Goal: Task Accomplishment & Management: Manage account settings

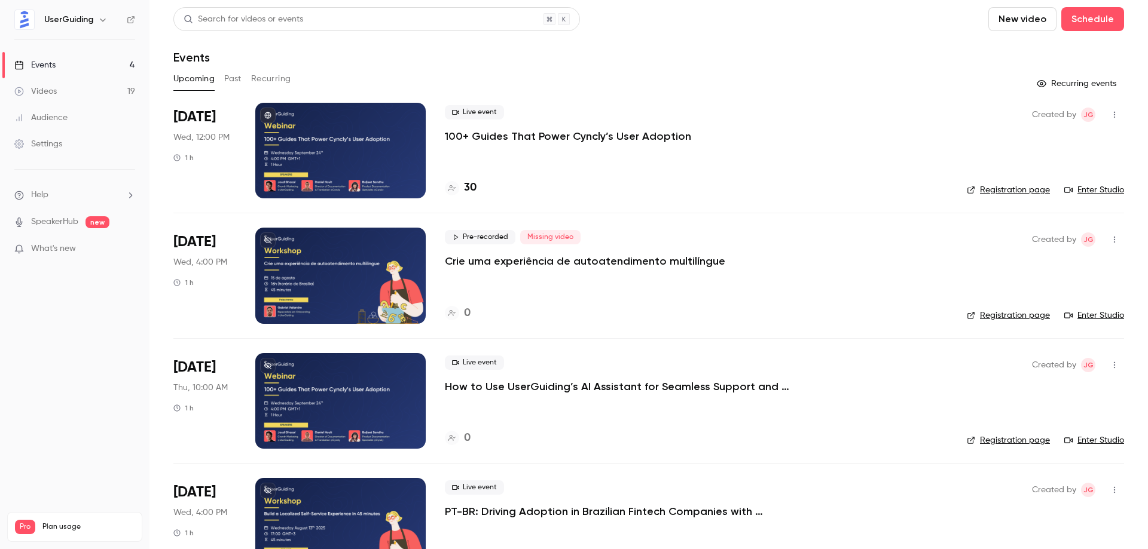
click at [584, 262] on p "Crie uma experiência de autoatendimento multilíngue" at bounding box center [585, 261] width 280 height 14
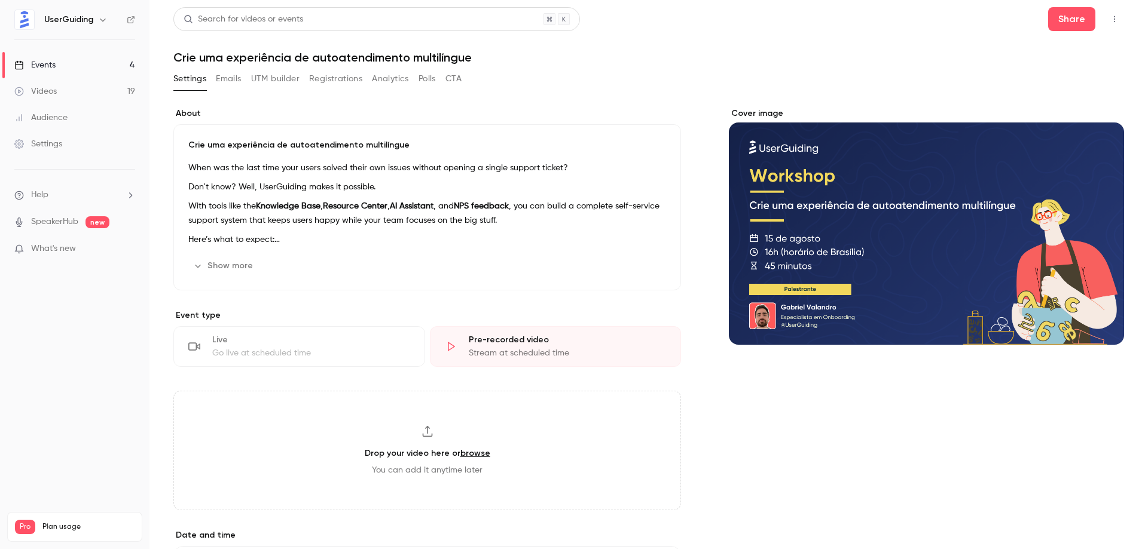
click at [76, 69] on link "Events 4" at bounding box center [74, 65] width 149 height 26
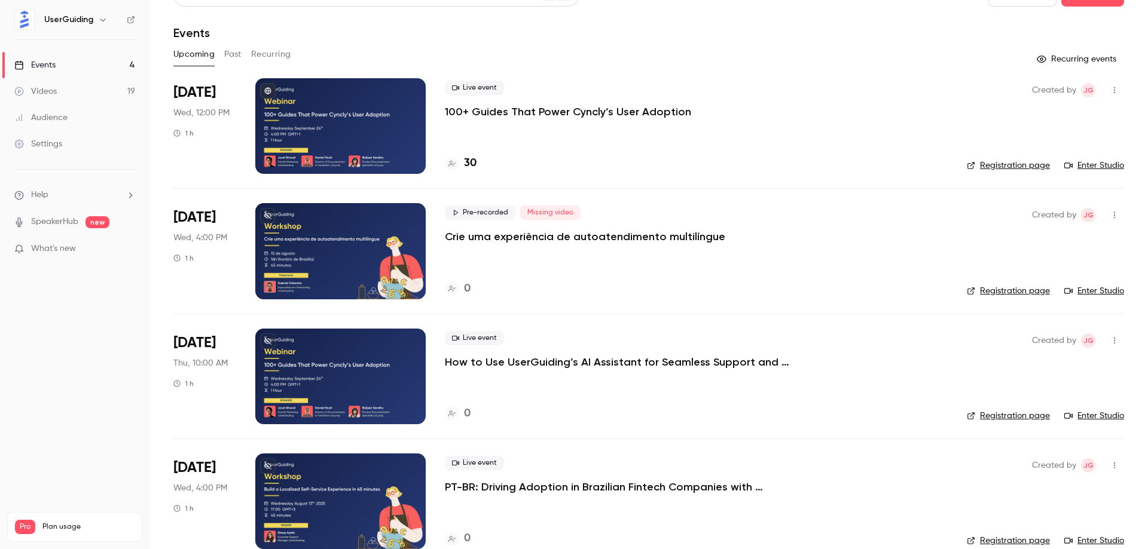
scroll to position [46, 0]
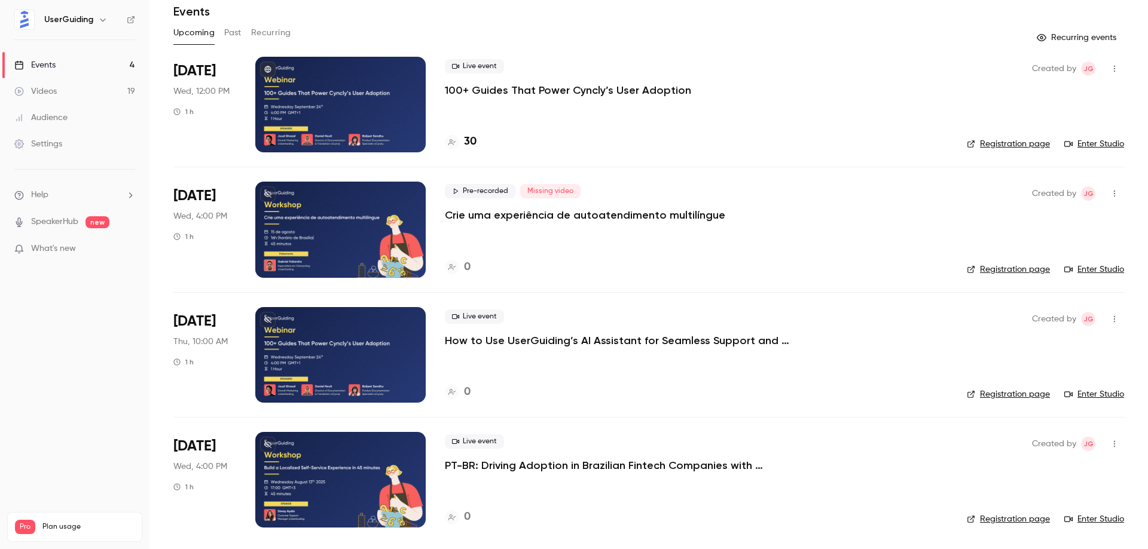
click at [93, 85] on link "Videos 19" at bounding box center [74, 91] width 149 height 26
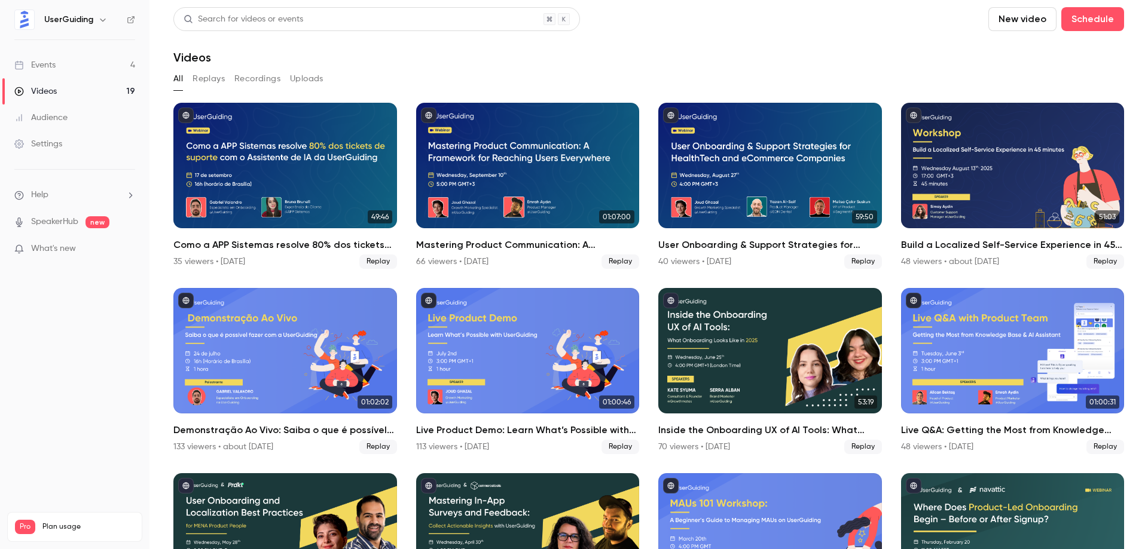
click at [100, 64] on link "Events 4" at bounding box center [74, 65] width 149 height 26
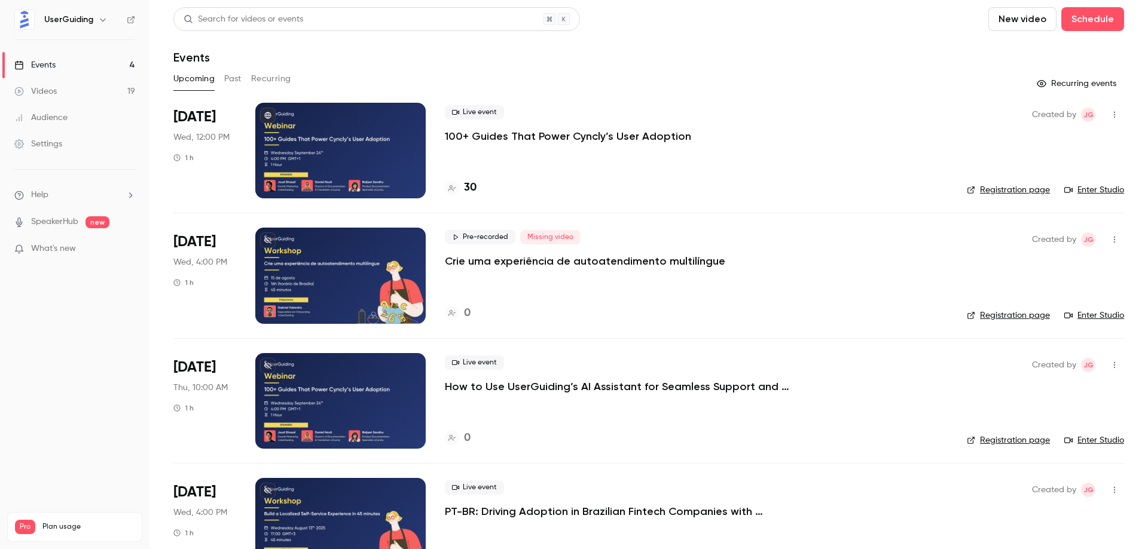
click at [327, 281] on div at bounding box center [340, 276] width 170 height 96
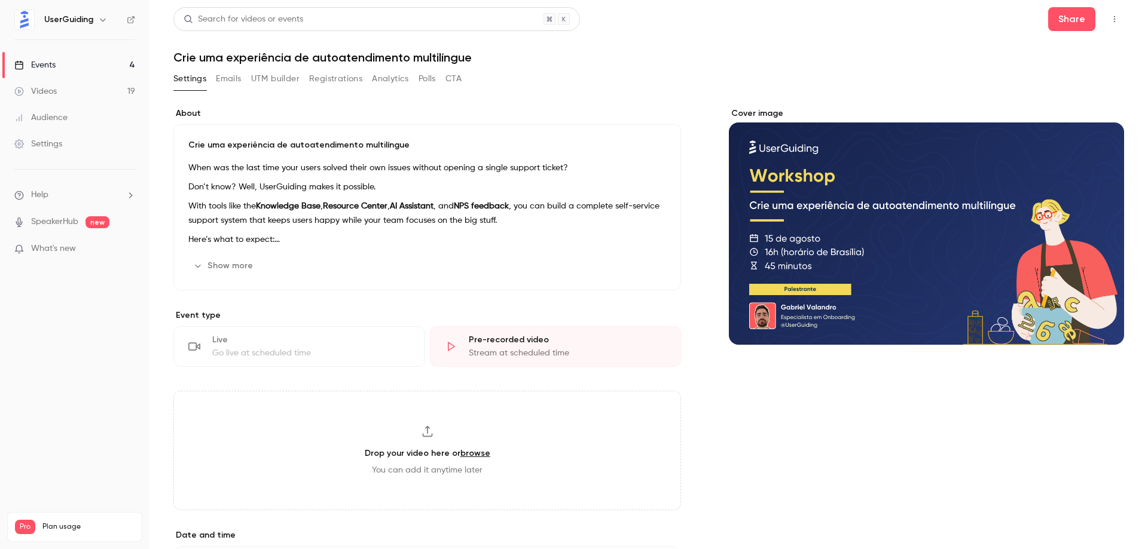
click at [294, 145] on p "Crie uma experiência de autoatendimento multilíngue" at bounding box center [427, 145] width 478 height 12
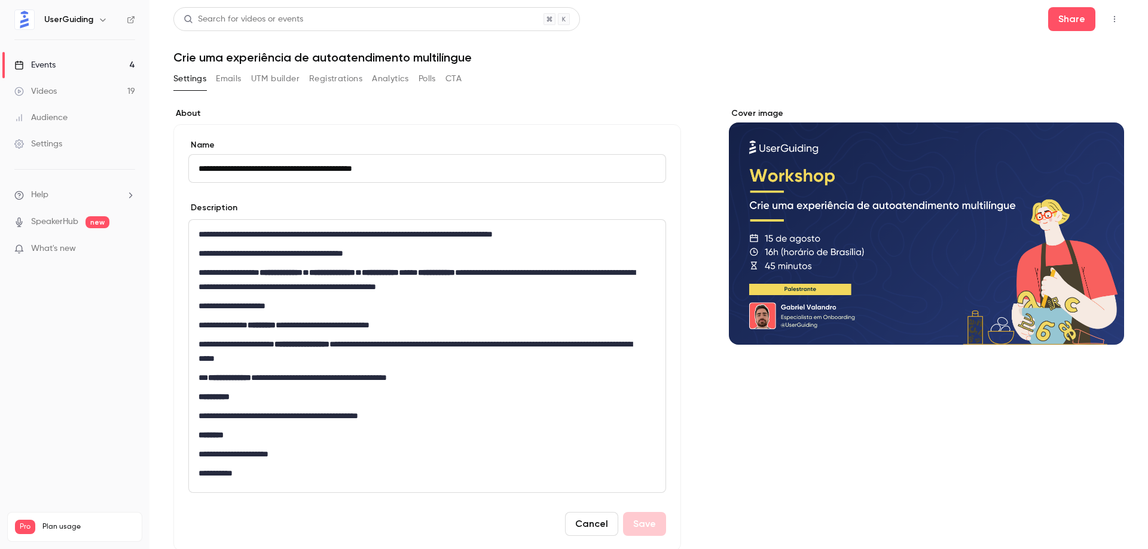
click at [210, 168] on input "**********" at bounding box center [427, 168] width 478 height 29
type input "**********"
click at [366, 246] on div "**********" at bounding box center [427, 356] width 477 height 273
click at [303, 277] on strong "**********" at bounding box center [280, 272] width 43 height 8
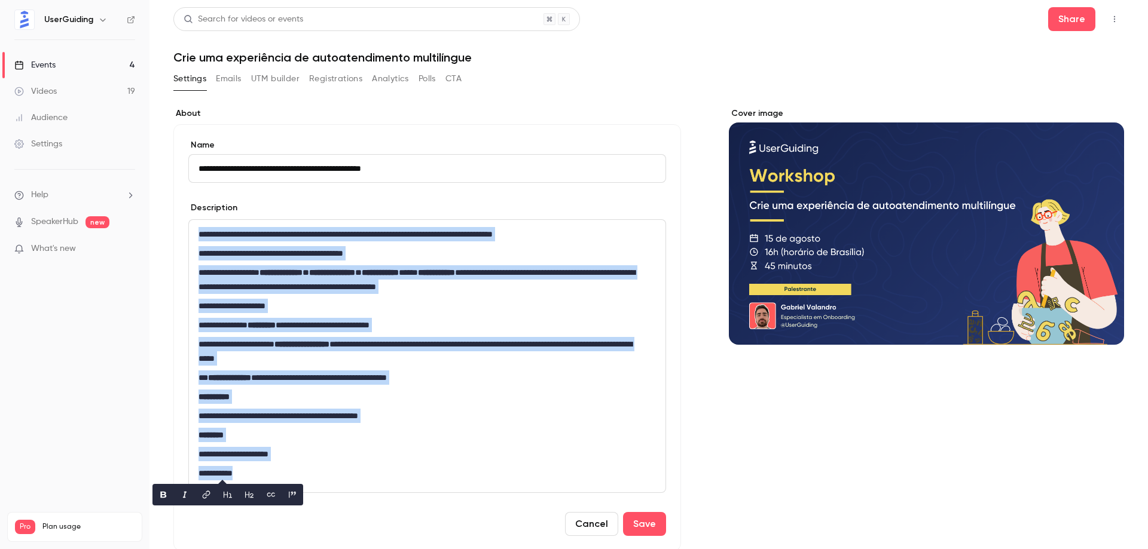
copy div "**********"
click at [378, 304] on p "**********" at bounding box center [422, 306] width 448 height 14
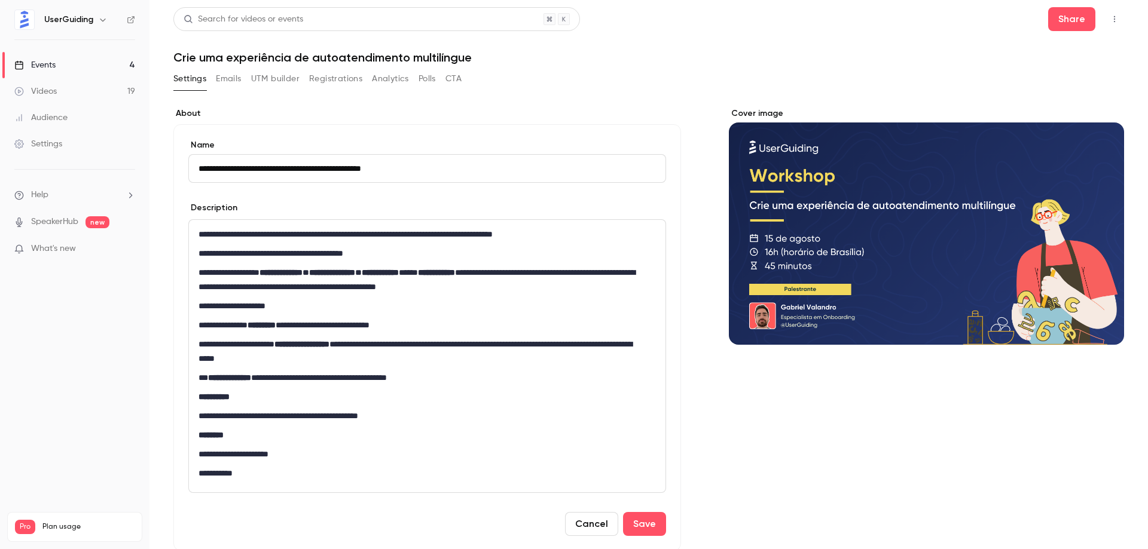
click at [358, 354] on p "**********" at bounding box center [422, 351] width 448 height 29
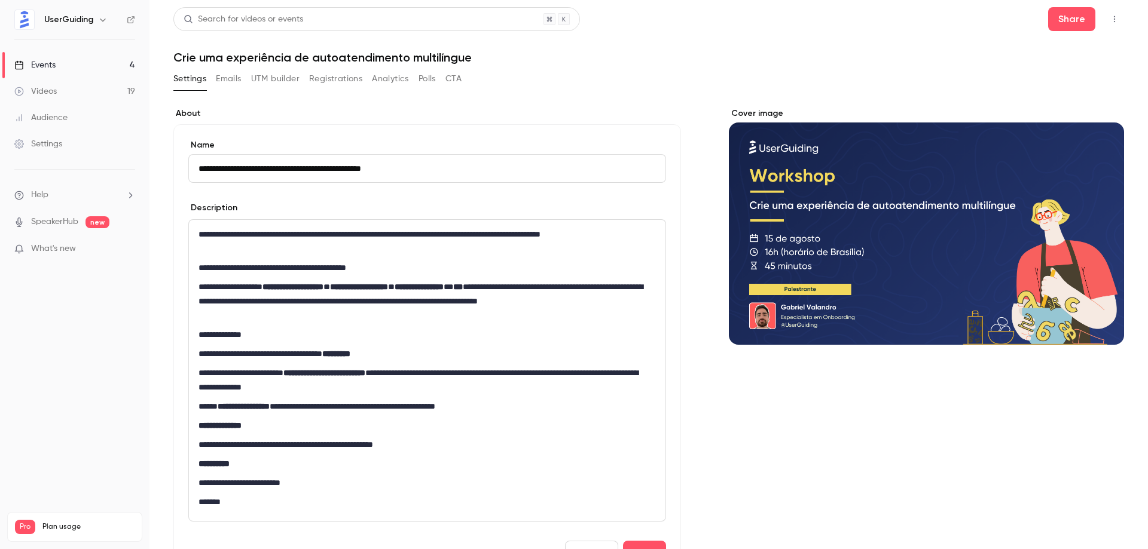
click at [254, 484] on p "**********" at bounding box center [422, 483] width 448 height 14
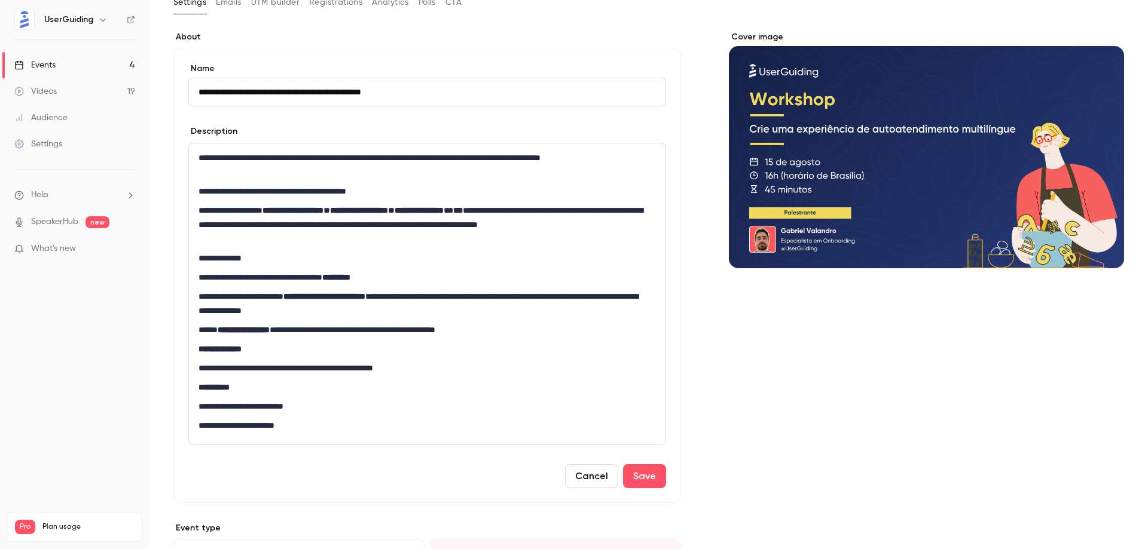
scroll to position [80, 0]
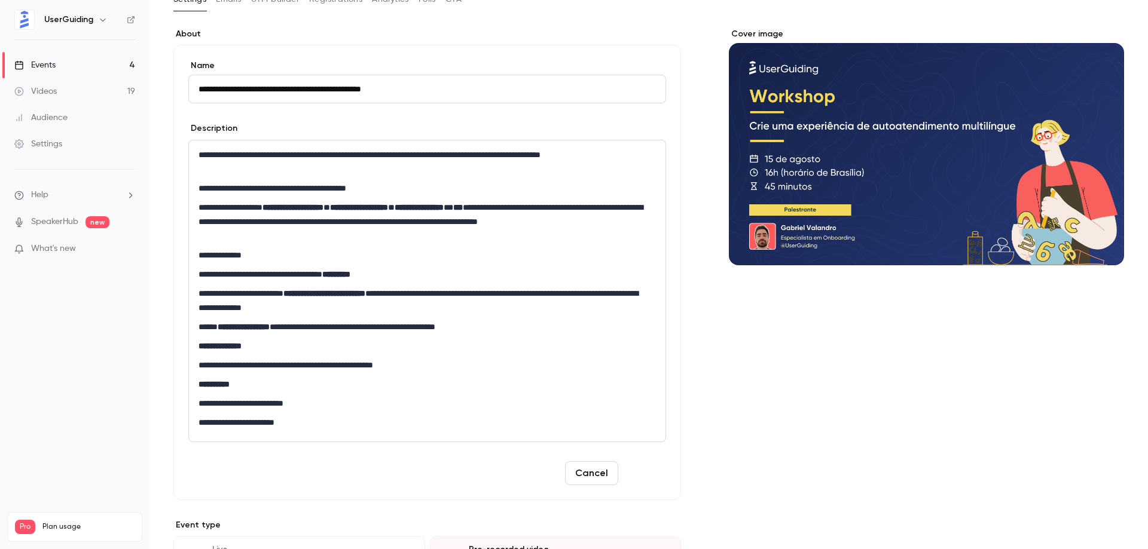
click at [640, 475] on button "Save" at bounding box center [644, 474] width 43 height 24
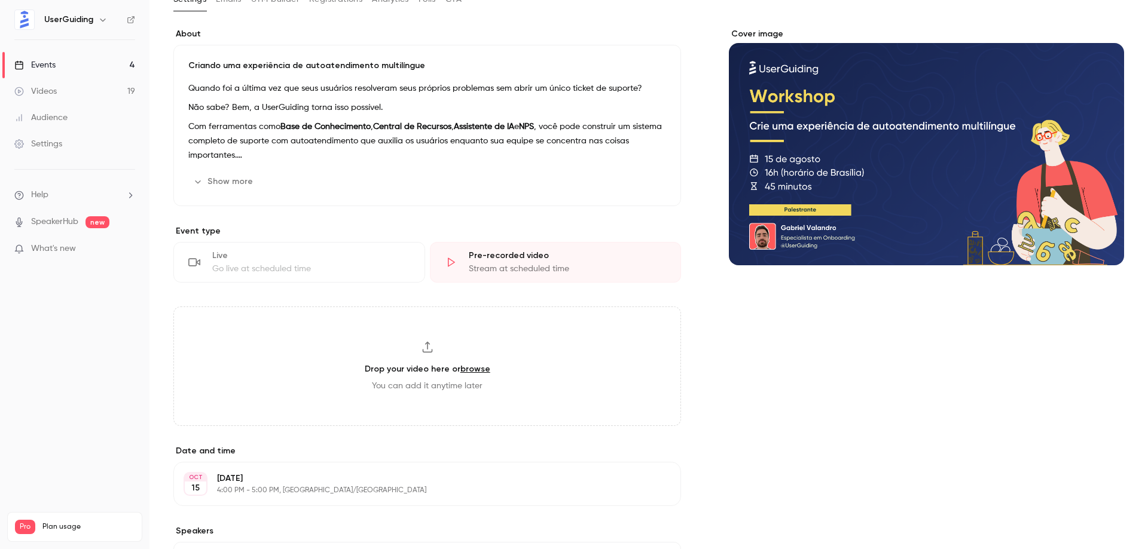
click at [224, 180] on button "Show more" at bounding box center [224, 181] width 72 height 19
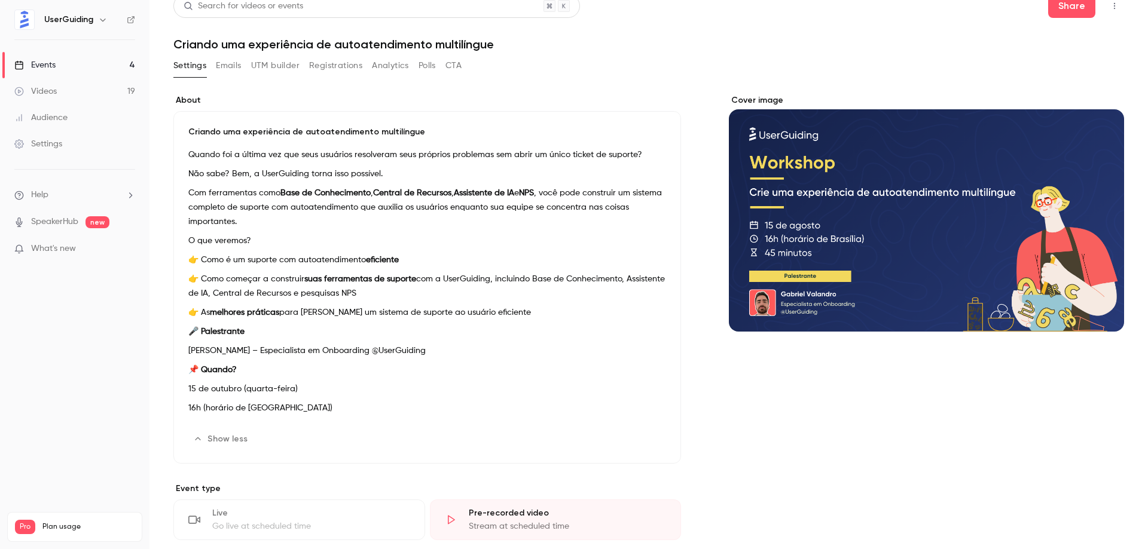
scroll to position [0, 0]
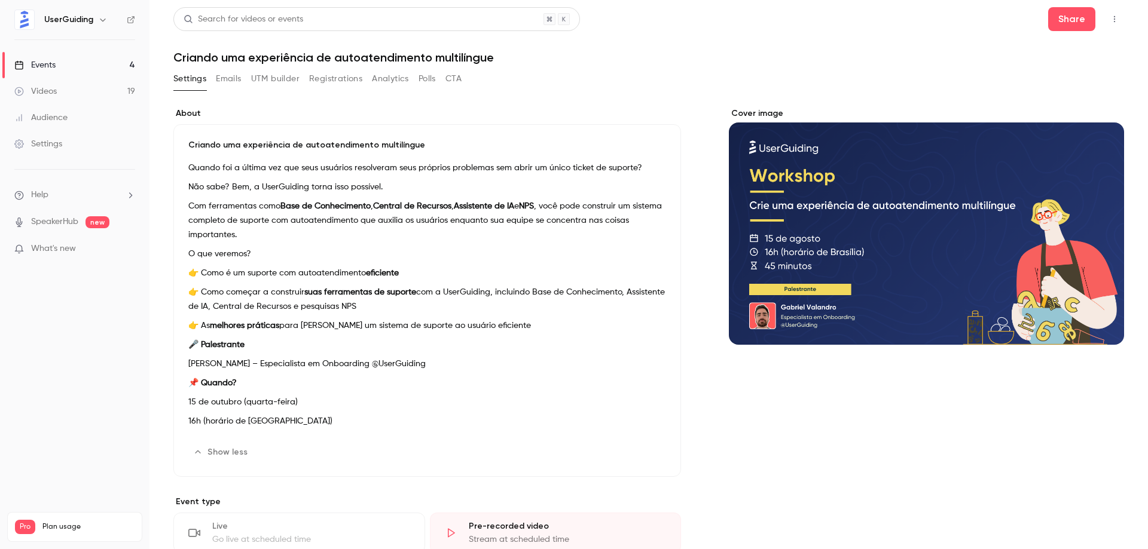
click at [331, 234] on p "Com ferramentas como Base de Conhecimento , Central de Recursos , Assistente de…" at bounding box center [427, 220] width 478 height 43
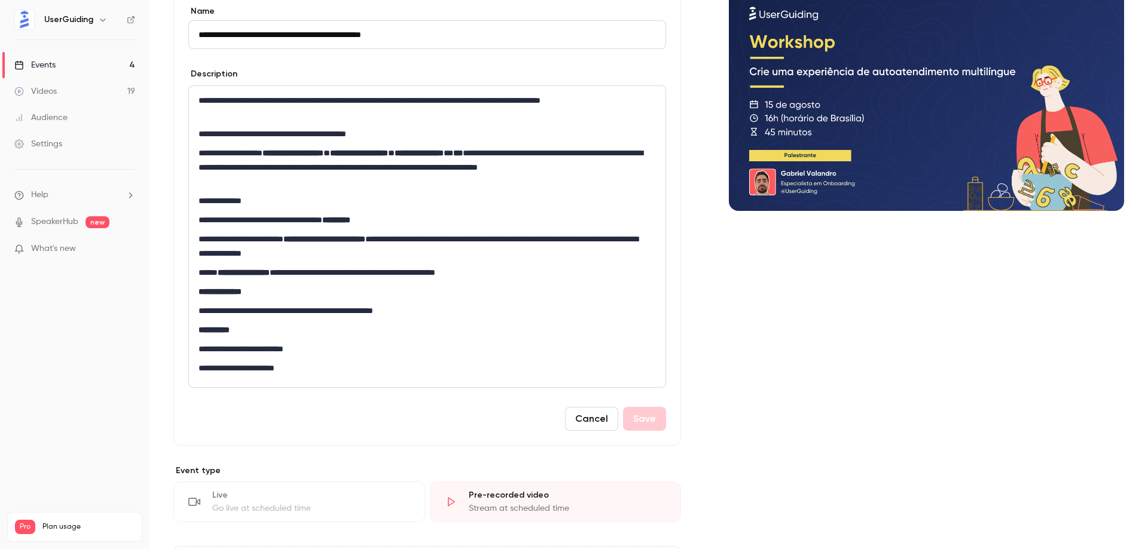
scroll to position [120, 0]
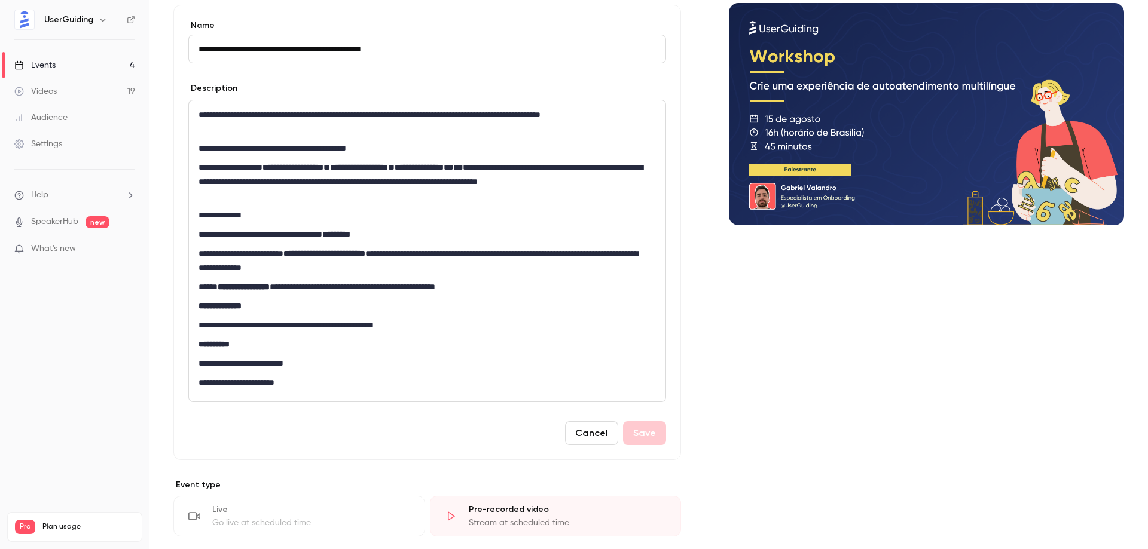
click at [343, 194] on p "**********" at bounding box center [422, 181] width 448 height 43
click at [316, 216] on p "**********" at bounding box center [422, 215] width 448 height 14
click at [563, 292] on p "**********" at bounding box center [422, 287] width 448 height 14
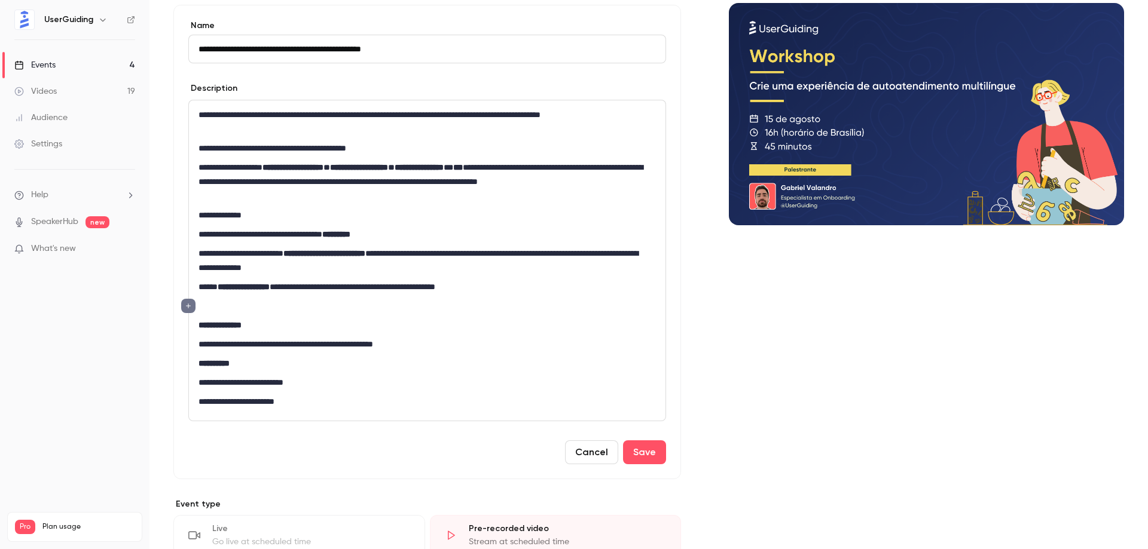
scroll to position [0, 0]
copy p "**"
click at [316, 303] on p "**********" at bounding box center [422, 306] width 448 height 14
click at [211, 307] on span "**********" at bounding box center [230, 306] width 64 height 8
click at [413, 311] on p "**********" at bounding box center [422, 306] width 448 height 14
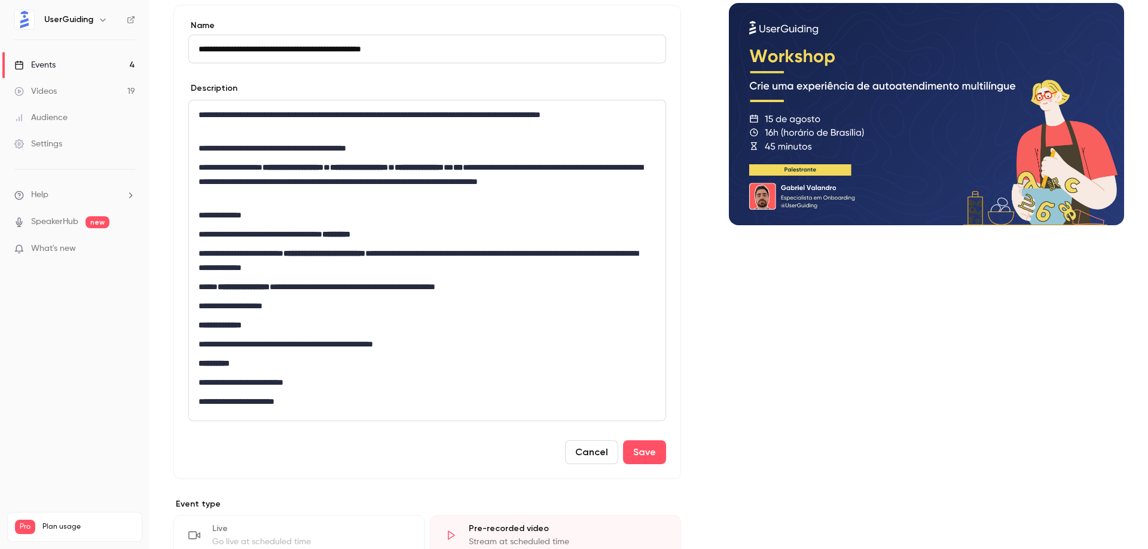
click at [523, 332] on p "**********" at bounding box center [426, 325] width 457 height 14
click at [215, 308] on span "**********" at bounding box center [230, 306] width 64 height 8
click at [635, 454] on button "Save" at bounding box center [644, 453] width 43 height 24
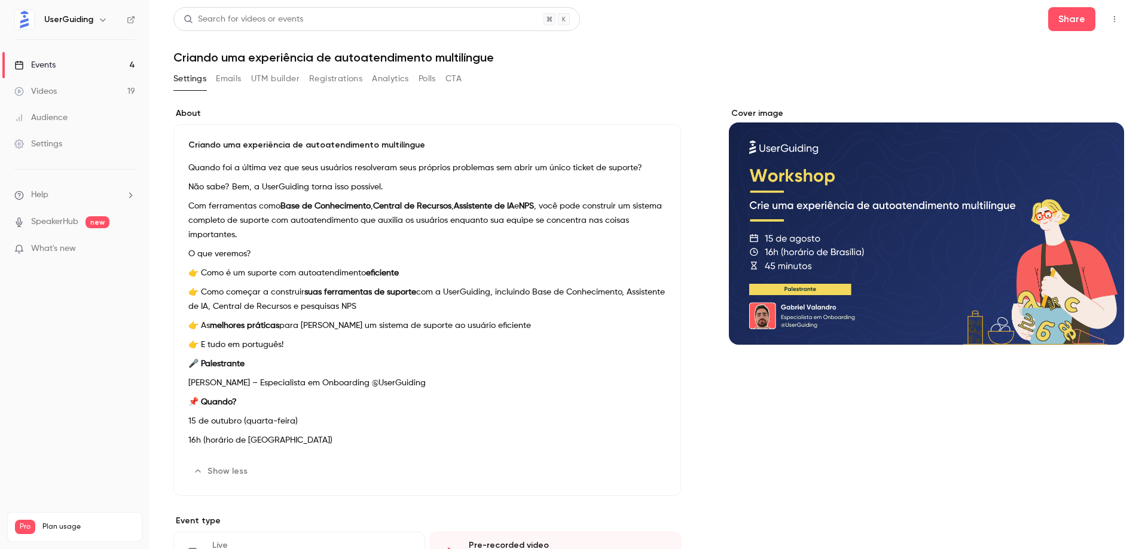
click at [440, 306] on p "👉 Como começar a construir suas ferramentas de suporte com a UserGuiding, inclu…" at bounding box center [427, 299] width 478 height 29
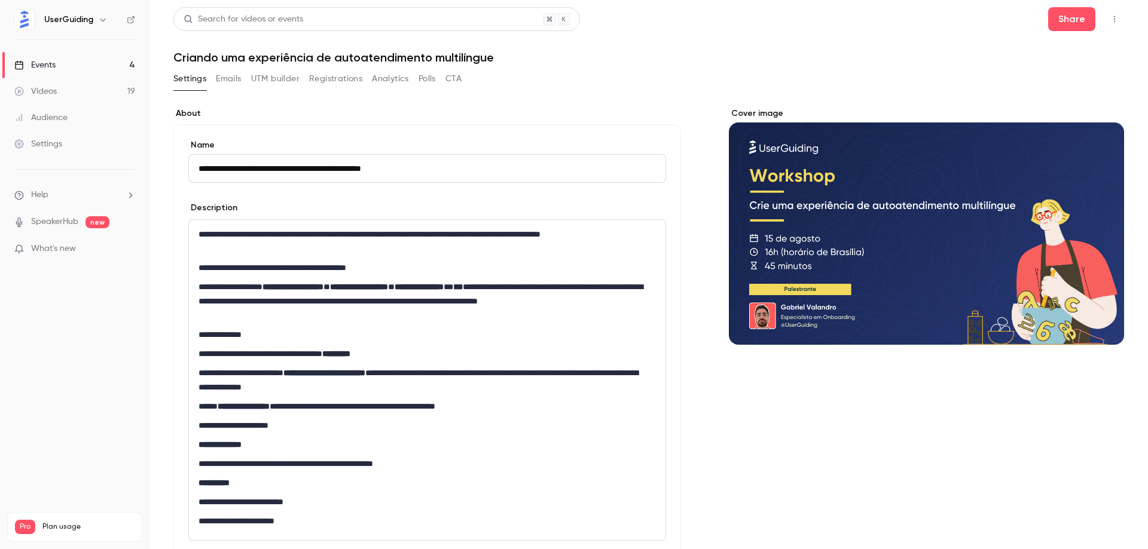
click at [425, 361] on p "**********" at bounding box center [422, 354] width 448 height 14
click at [537, 392] on p "**********" at bounding box center [422, 380] width 448 height 29
click at [531, 410] on p "**********" at bounding box center [422, 406] width 448 height 14
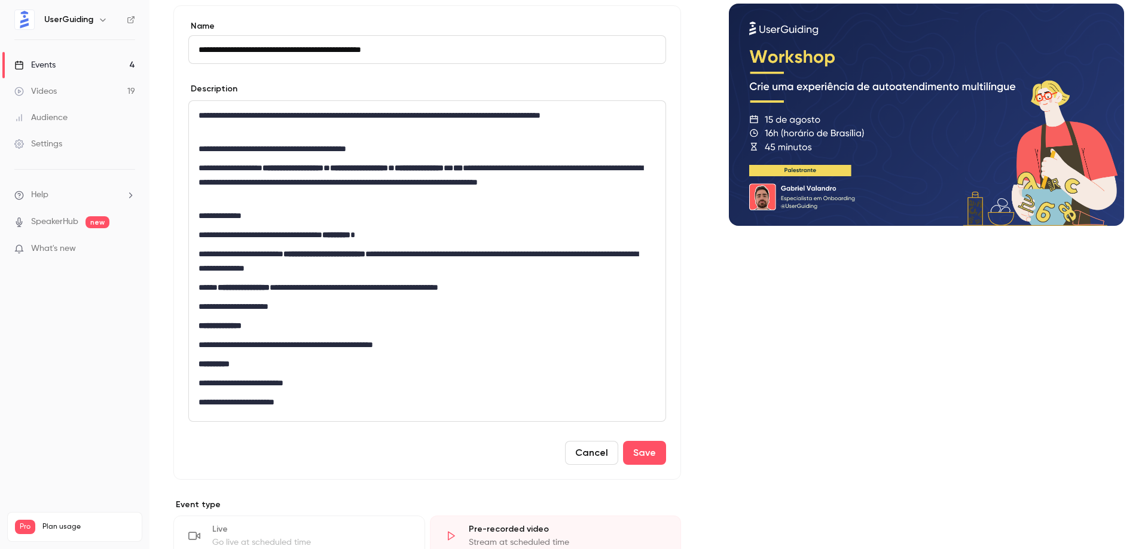
scroll to position [120, 0]
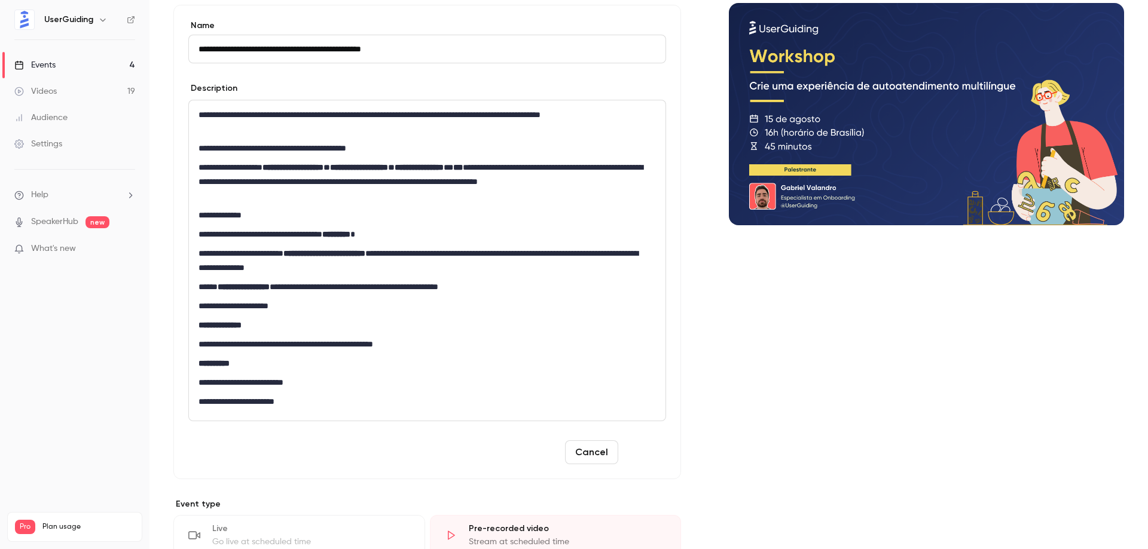
click at [640, 453] on button "Save" at bounding box center [644, 453] width 43 height 24
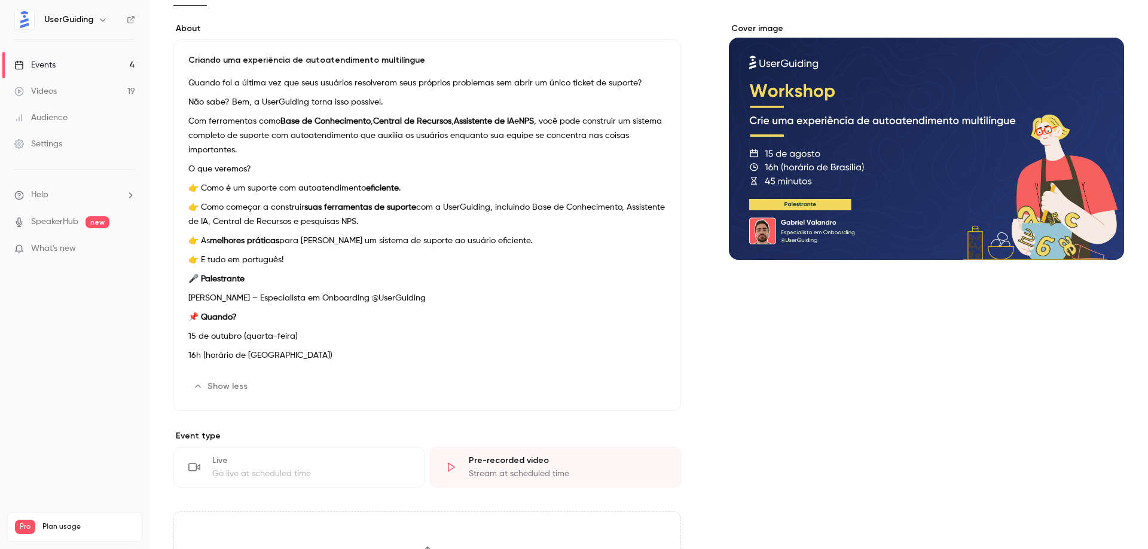
scroll to position [0, 0]
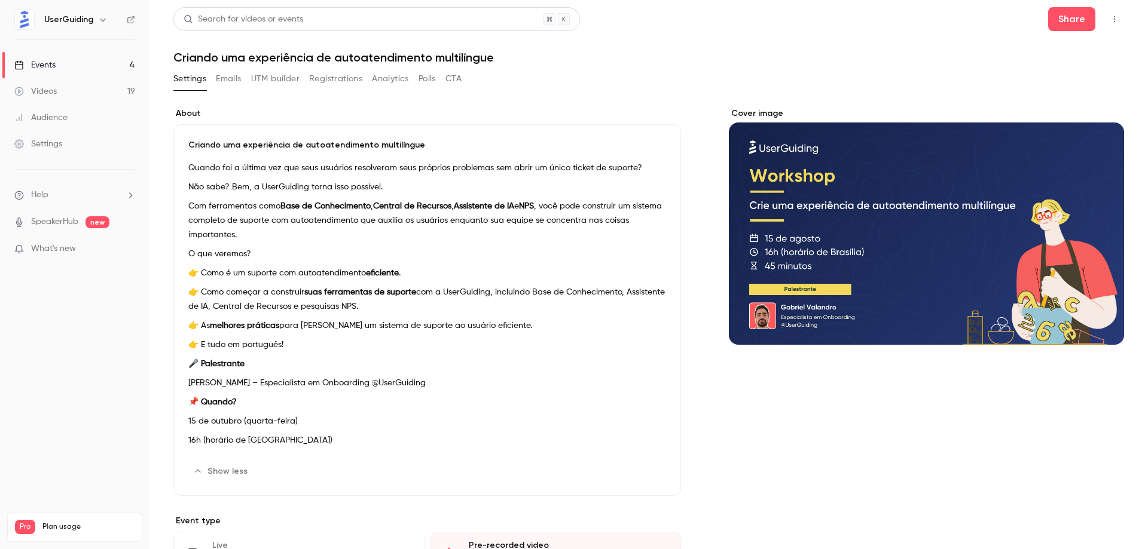
click at [62, 90] on link "Videos 19" at bounding box center [74, 91] width 149 height 26
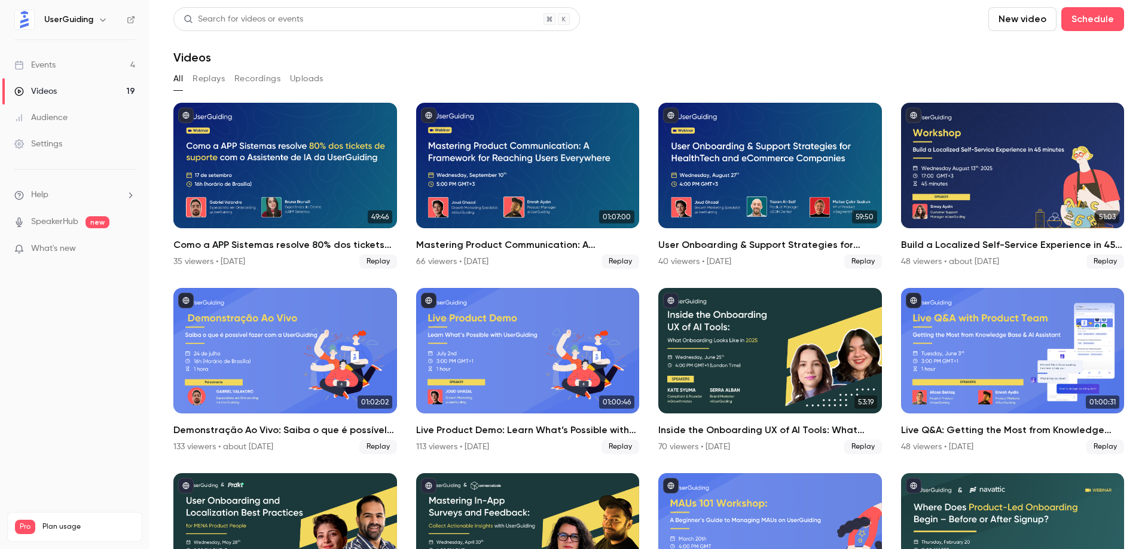
click at [74, 68] on link "Events 4" at bounding box center [74, 65] width 149 height 26
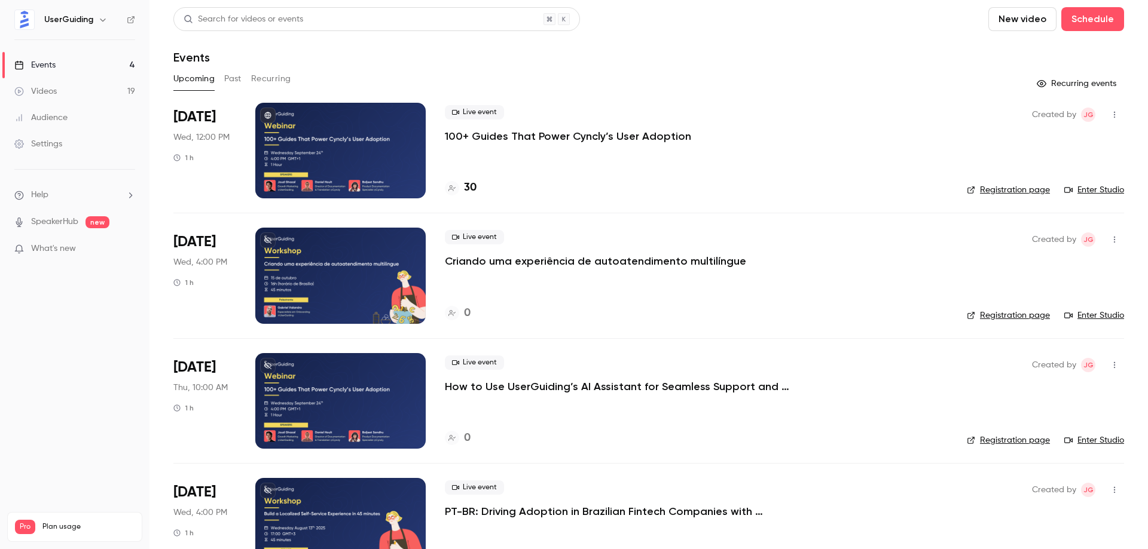
click at [65, 332] on nav "UserGuiding Events 4 Videos 19 Audience Settings Help SpeakerHub new What's new…" at bounding box center [74, 274] width 149 height 549
click at [100, 92] on link "Videos 19" at bounding box center [74, 91] width 149 height 26
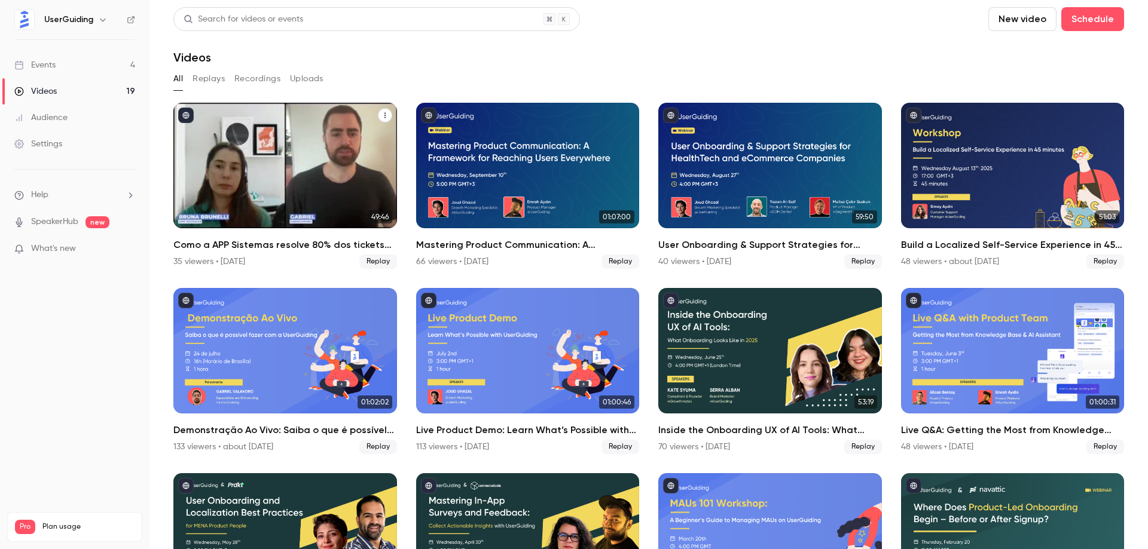
click at [297, 167] on div "Como a APP Sistemas resolve 80% dos tickets de suporte com o Assistente de IA d…" at bounding box center [285, 166] width 224 height 126
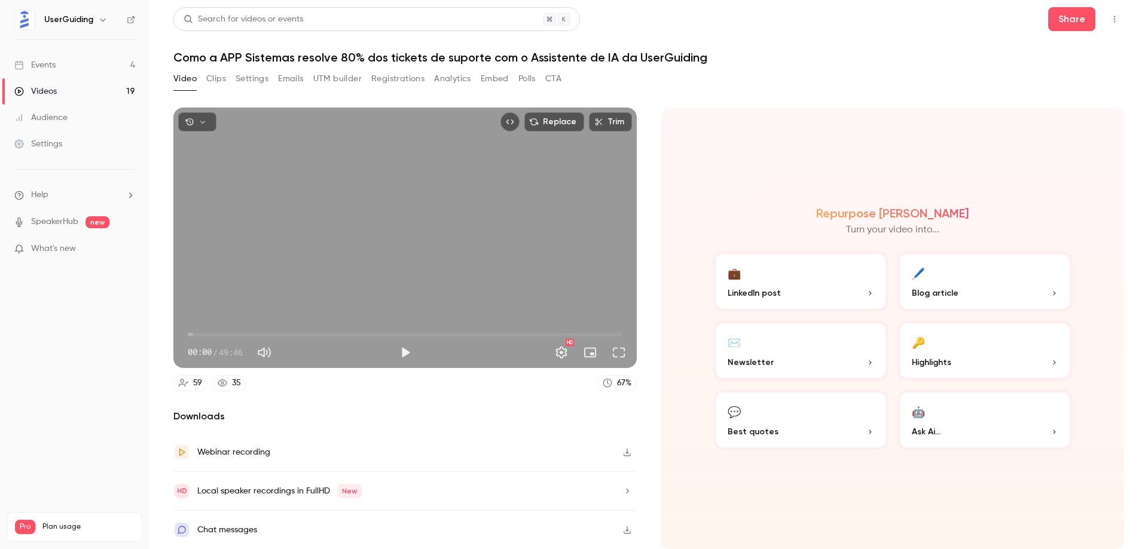
click at [263, 271] on div "Replace Trim 00:00 00:00 / 49:46 HD" at bounding box center [404, 238] width 463 height 261
click at [200, 334] on span "00:02" at bounding box center [405, 334] width 435 height 19
click at [237, 334] on span "01:26" at bounding box center [405, 334] width 435 height 19
click at [268, 334] on span "05:41" at bounding box center [405, 334] width 435 height 19
click at [270, 334] on span "09:16" at bounding box center [269, 335] width 4 height 4
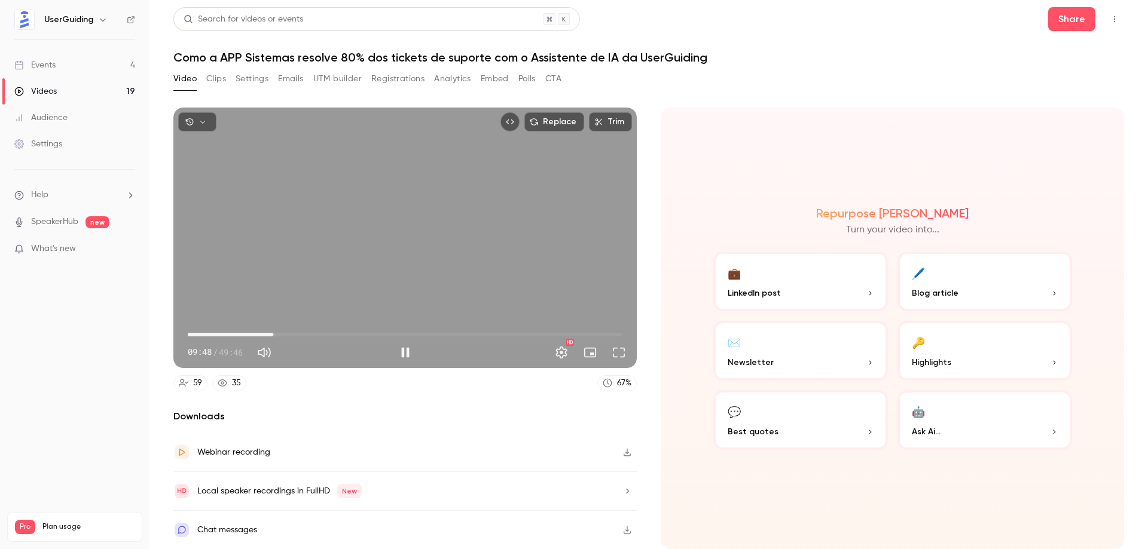
click at [280, 334] on span "09:48" at bounding box center [405, 334] width 435 height 19
click at [291, 333] on span "11:34" at bounding box center [289, 335] width 4 height 4
click at [295, 334] on span "12:03" at bounding box center [293, 335] width 4 height 4
click at [300, 334] on span "12:40" at bounding box center [299, 335] width 4 height 4
click at [304, 334] on span "13:06" at bounding box center [302, 335] width 4 height 4
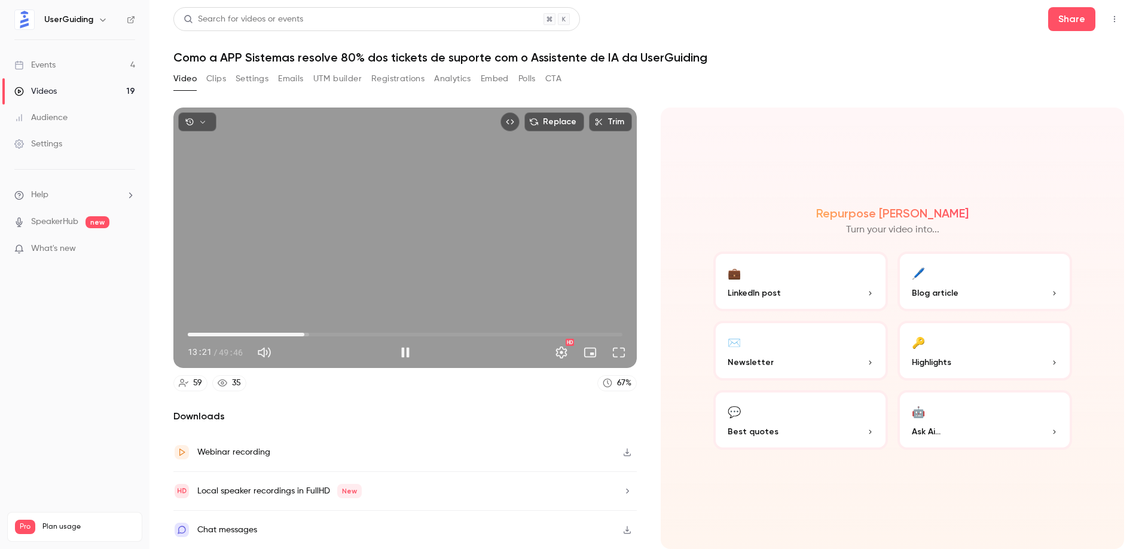
click at [306, 334] on span "13:21" at bounding box center [305, 335] width 4 height 4
click at [308, 334] on span "13:33" at bounding box center [306, 335] width 4 height 4
click at [310, 334] on span "13:58" at bounding box center [310, 335] width 4 height 4
click at [312, 333] on span "14:14" at bounding box center [312, 335] width 4 height 4
click at [314, 333] on span "14:15" at bounding box center [312, 335] width 4 height 4
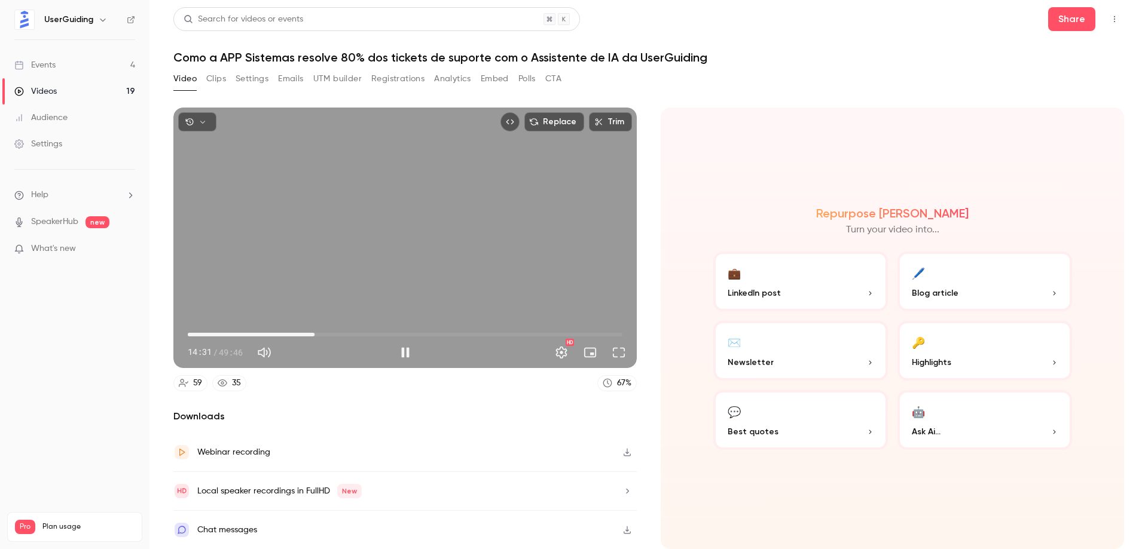
click at [316, 333] on span "14:31" at bounding box center [315, 335] width 4 height 4
click at [322, 333] on span "15:20" at bounding box center [322, 335] width 4 height 4
click at [326, 333] on span "15:53" at bounding box center [327, 335] width 4 height 4
click at [328, 334] on span "16:01" at bounding box center [328, 335] width 4 height 4
click at [332, 335] on div "Replace Trim 16:03 16:03 / 49:46 HD" at bounding box center [404, 238] width 463 height 261
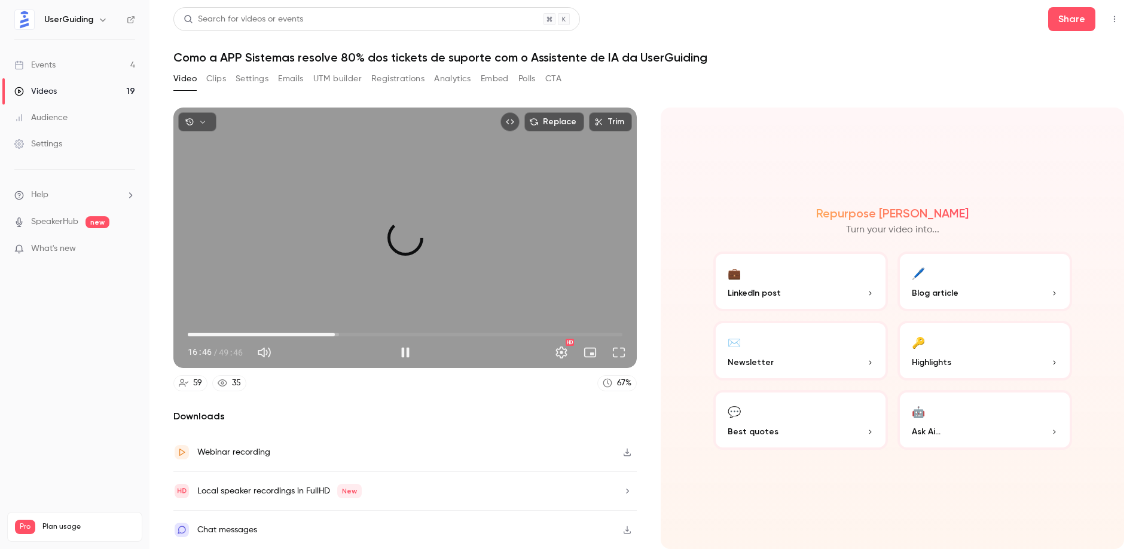
click at [335, 335] on span "16:50" at bounding box center [335, 335] width 4 height 4
click at [342, 334] on span "17:40" at bounding box center [342, 335] width 4 height 4
click at [343, 334] on span "17:40" at bounding box center [342, 335] width 4 height 4
click at [350, 334] on span "17:51" at bounding box center [405, 334] width 435 height 19
click at [349, 333] on span "18:36" at bounding box center [351, 335] width 4 height 4
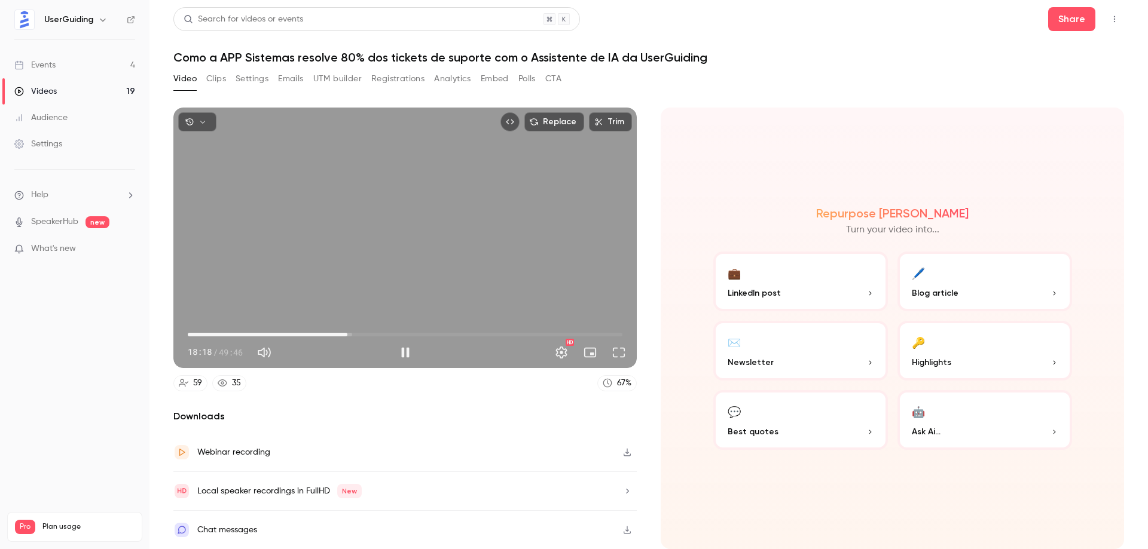
click at [346, 333] on span "18:18" at bounding box center [348, 335] width 4 height 4
click at [408, 229] on div "Replace Trim 18:19 18:19 / 49:46 HD" at bounding box center [404, 238] width 463 height 261
click at [410, 351] on button "Play" at bounding box center [405, 353] width 24 height 24
click at [408, 353] on button "Pause" at bounding box center [405, 353] width 24 height 24
click at [536, 329] on span "18:19" at bounding box center [405, 334] width 435 height 19
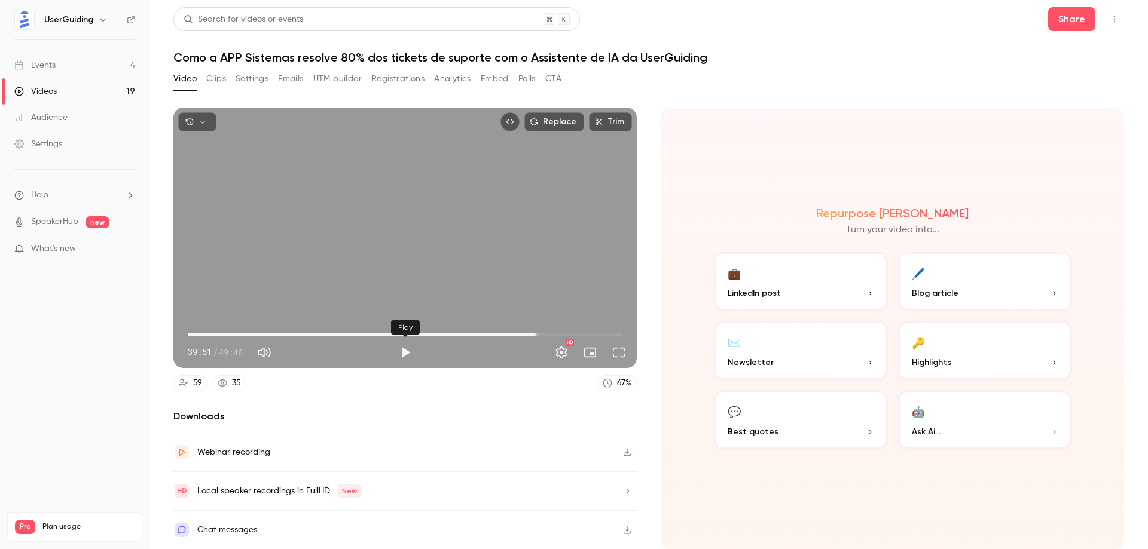
click at [408, 348] on button "Play" at bounding box center [405, 353] width 24 height 24
type input "******"
click at [382, 267] on div "Replace Trim 40:12 40:12 / 49:46 HD" at bounding box center [404, 238] width 463 height 261
click at [540, 333] on span "40:12" at bounding box center [539, 335] width 4 height 4
click at [381, 299] on div "Replace Trim 40:48 40:48 / 49:46 HD" at bounding box center [404, 238] width 463 height 261
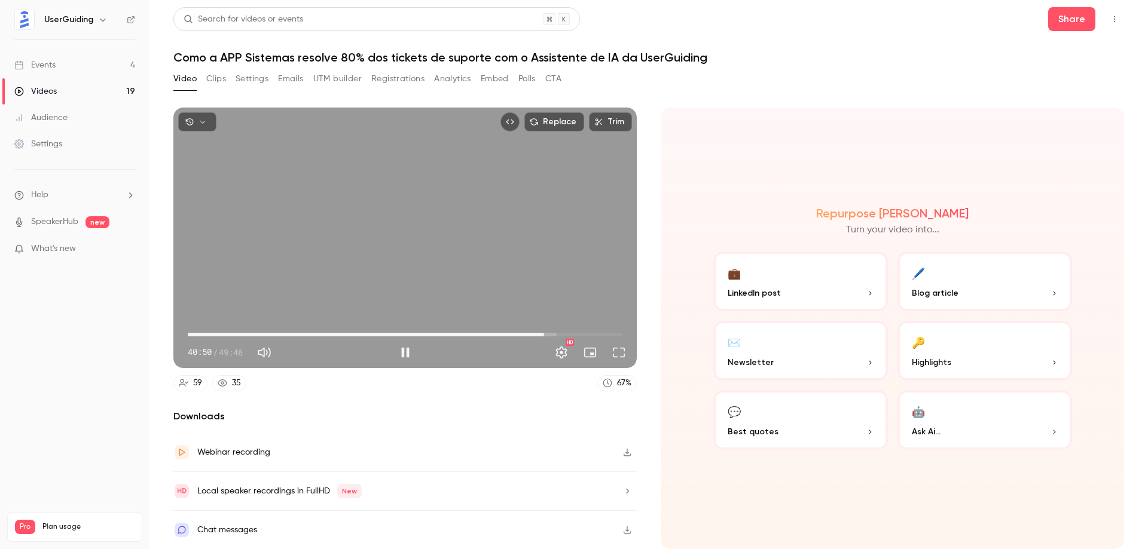
click at [546, 335] on span "40:50" at bounding box center [544, 335] width 4 height 4
click at [550, 334] on span "41:29" at bounding box center [550, 335] width 4 height 4
click at [374, 232] on div "Replace Trim 41:43 41:43 / 49:46 HD" at bounding box center [404, 238] width 463 height 261
click at [448, 179] on div "Replace Trim 41:43 41:43 / 49:46 HD" at bounding box center [404, 238] width 463 height 261
click at [351, 184] on div "Replace Trim 41:47 41:47 / 49:46 HD" at bounding box center [404, 238] width 463 height 261
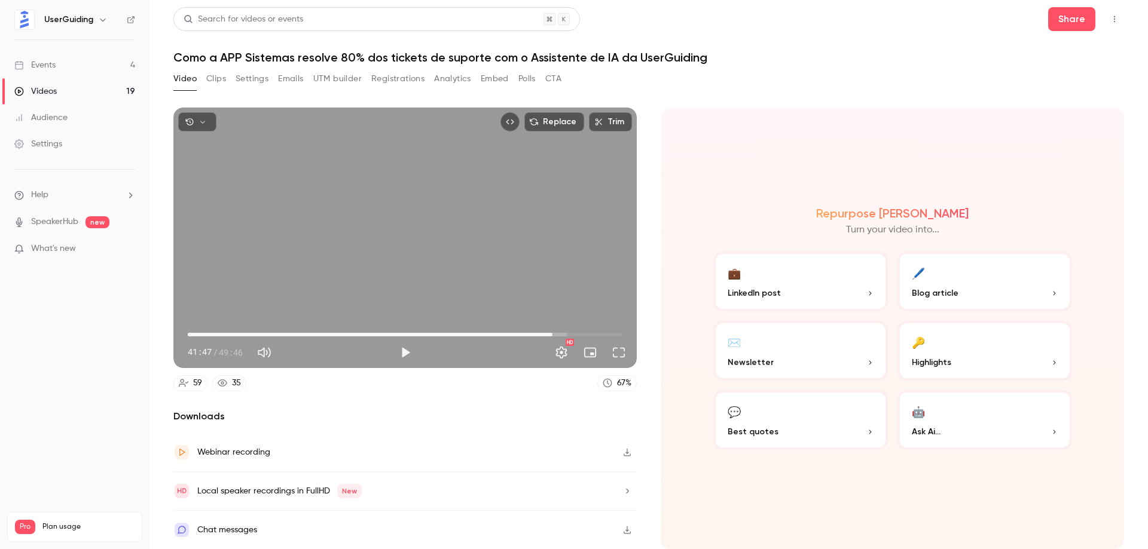
drag, startPoint x: 14, startPoint y: 334, endPoint x: 31, endPoint y: 333, distance: 16.8
click at [14, 334] on nav "UserGuiding Events 4 Videos 19 Audience Settings Help SpeakerHub new What's new…" at bounding box center [74, 274] width 149 height 549
click at [57, 323] on nav "UserGuiding Events 4 Videos 19 Audience Settings Help SpeakerHub new What's new…" at bounding box center [74, 274] width 149 height 549
click at [36, 354] on nav "UserGuiding Events 4 Videos 19 Audience Settings Help SpeakerHub new What's new…" at bounding box center [74, 274] width 149 height 549
click at [330, 244] on div "Replace Trim 41:47 41:47 / 49:46 HD" at bounding box center [404, 238] width 463 height 261
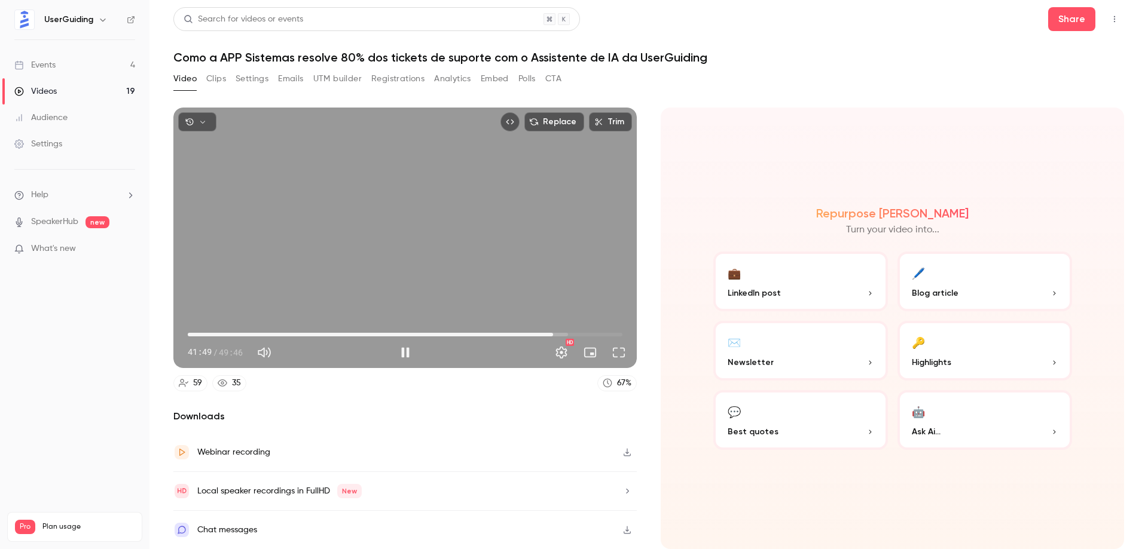
click at [555, 335] on span "41:49" at bounding box center [553, 335] width 4 height 4
click at [561, 335] on span "42:02" at bounding box center [405, 334] width 435 height 19
click at [201, 331] on span "01:34" at bounding box center [405, 334] width 435 height 19
click at [204, 333] on span "01:41" at bounding box center [203, 335] width 4 height 4
click at [213, 334] on span "02:52" at bounding box center [213, 335] width 4 height 4
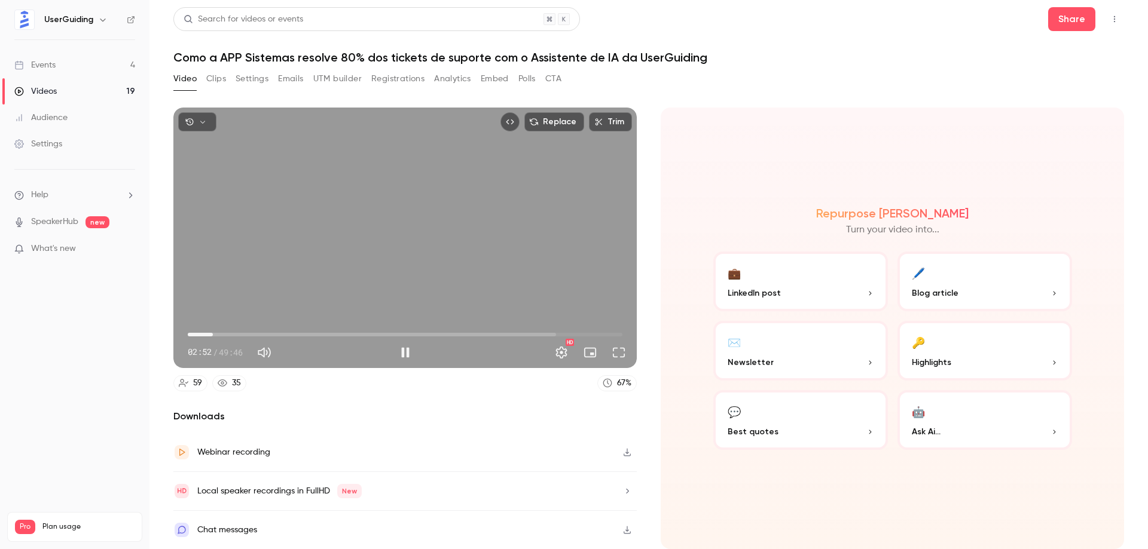
click at [215, 334] on span "02:52" at bounding box center [213, 335] width 4 height 4
click at [218, 334] on span "03:17" at bounding box center [217, 335] width 4 height 4
click at [222, 334] on span "03:58" at bounding box center [223, 335] width 4 height 4
click at [224, 334] on span "03:58" at bounding box center [223, 335] width 4 height 4
click at [224, 334] on span "04:24" at bounding box center [226, 335] width 4 height 4
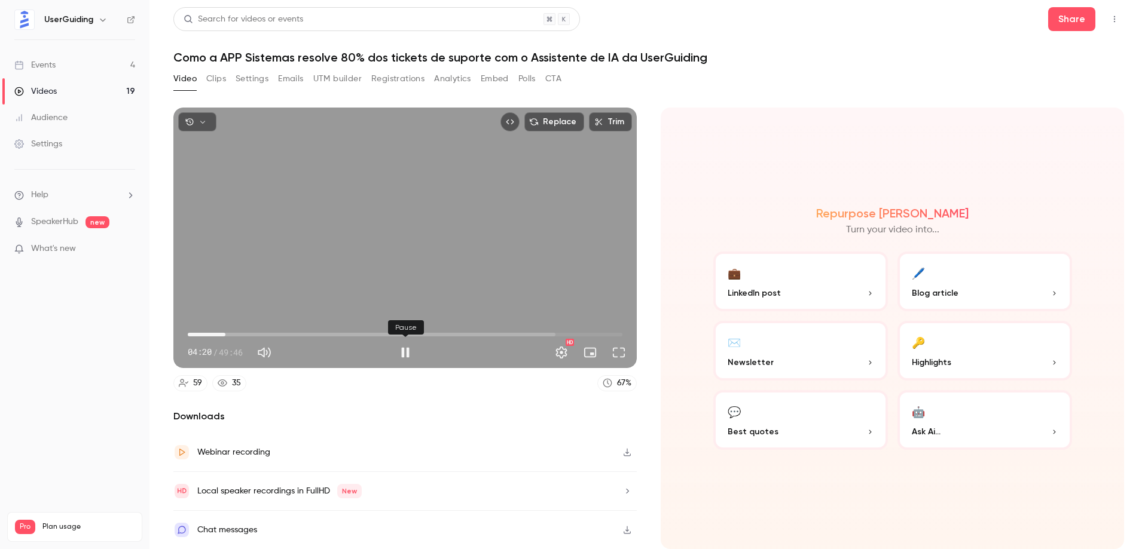
click at [405, 353] on button "Pause" at bounding box center [405, 353] width 24 height 24
click at [584, 331] on span "45:23" at bounding box center [405, 334] width 435 height 19
click at [572, 333] on span "45:23" at bounding box center [405, 334] width 435 height 19
click at [406, 349] on button "Play" at bounding box center [405, 353] width 24 height 24
click at [576, 334] on span "44:26" at bounding box center [576, 335] width 4 height 4
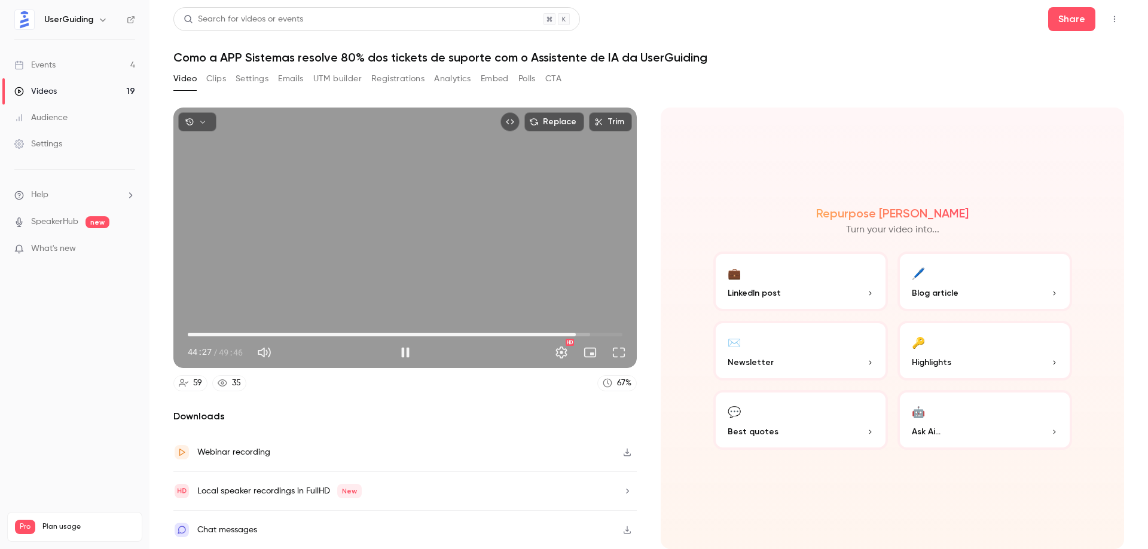
click at [576, 334] on span "44:27" at bounding box center [576, 335] width 4 height 4
click at [577, 335] on span "44:34" at bounding box center [577, 335] width 4 height 4
click at [578, 335] on span "44:34" at bounding box center [577, 335] width 4 height 4
click at [580, 334] on span "44:43" at bounding box center [578, 335] width 4 height 4
click at [582, 333] on span "44:59" at bounding box center [581, 335] width 4 height 4
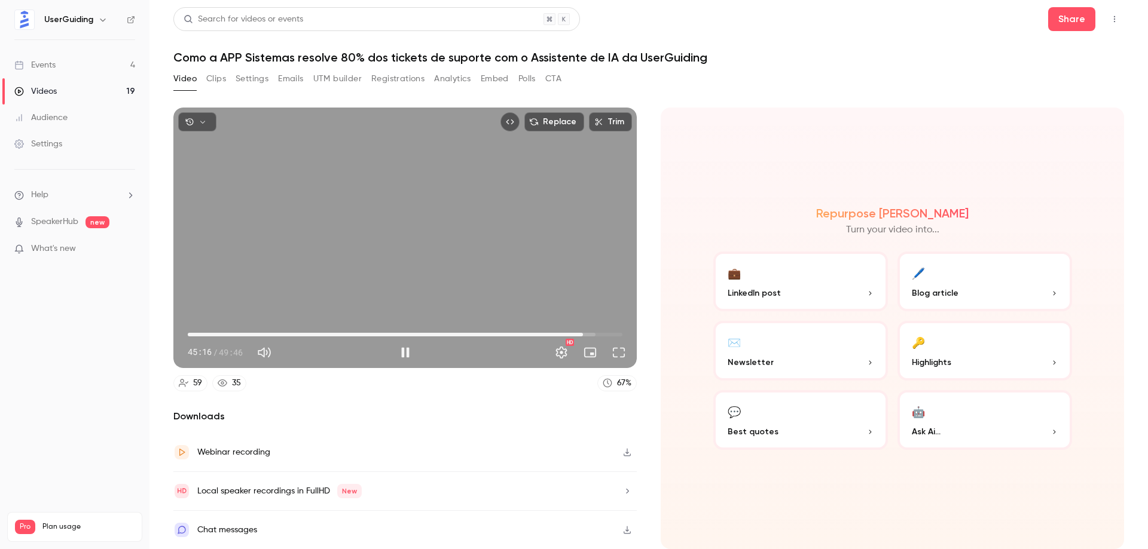
click at [584, 333] on span "45:16" at bounding box center [583, 335] width 4 height 4
click at [586, 333] on span "45:24" at bounding box center [584, 335] width 4 height 4
click at [588, 333] on span "45:36" at bounding box center [586, 335] width 4 height 4
click at [589, 333] on span "45:56" at bounding box center [589, 335] width 4 height 4
click at [591, 333] on span "45:56" at bounding box center [589, 335] width 4 height 4
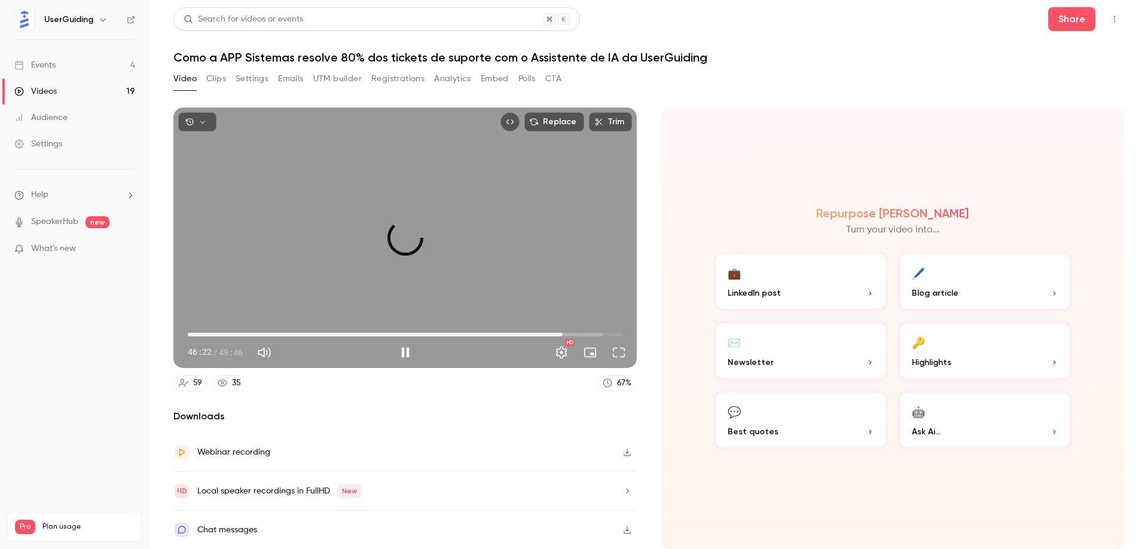
click at [563, 334] on span "42:56" at bounding box center [405, 334] width 435 height 19
click at [555, 334] on span "42:56" at bounding box center [405, 334] width 435 height 19
click at [553, 334] on span "42:03" at bounding box center [555, 335] width 4 height 4
click at [551, 334] on span "41:50" at bounding box center [553, 335] width 4 height 4
click at [542, 334] on span "41:30" at bounding box center [405, 334] width 435 height 19
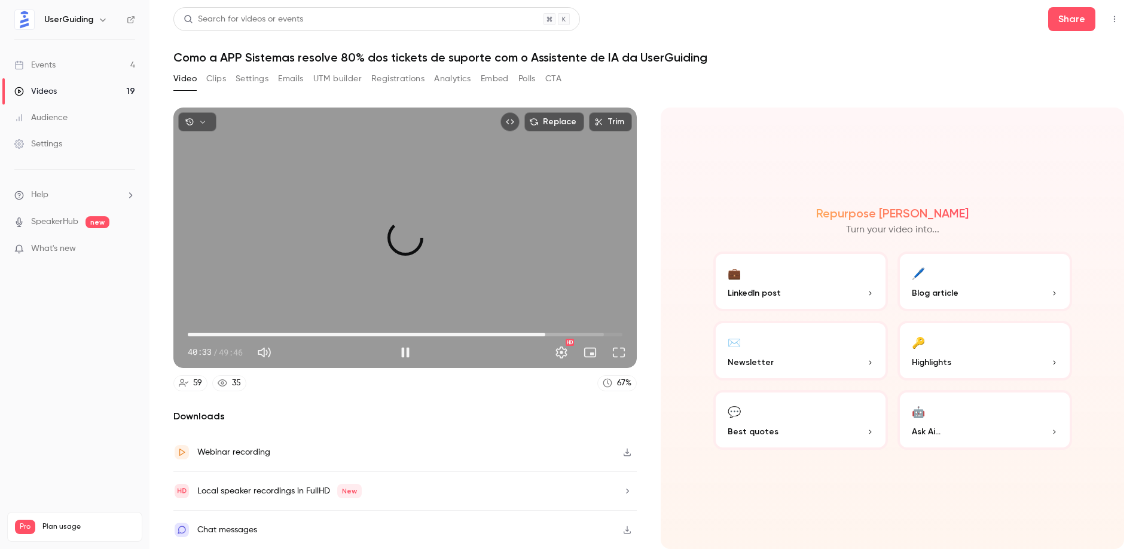
click at [545, 334] on span "40:56" at bounding box center [545, 335] width 4 height 4
click at [547, 334] on span "40:58" at bounding box center [545, 335] width 4 height 4
click at [548, 334] on span "41:17" at bounding box center [548, 335] width 4 height 4
click at [549, 334] on span "41:17" at bounding box center [548, 335] width 4 height 4
click at [549, 334] on span "41:21" at bounding box center [549, 335] width 4 height 4
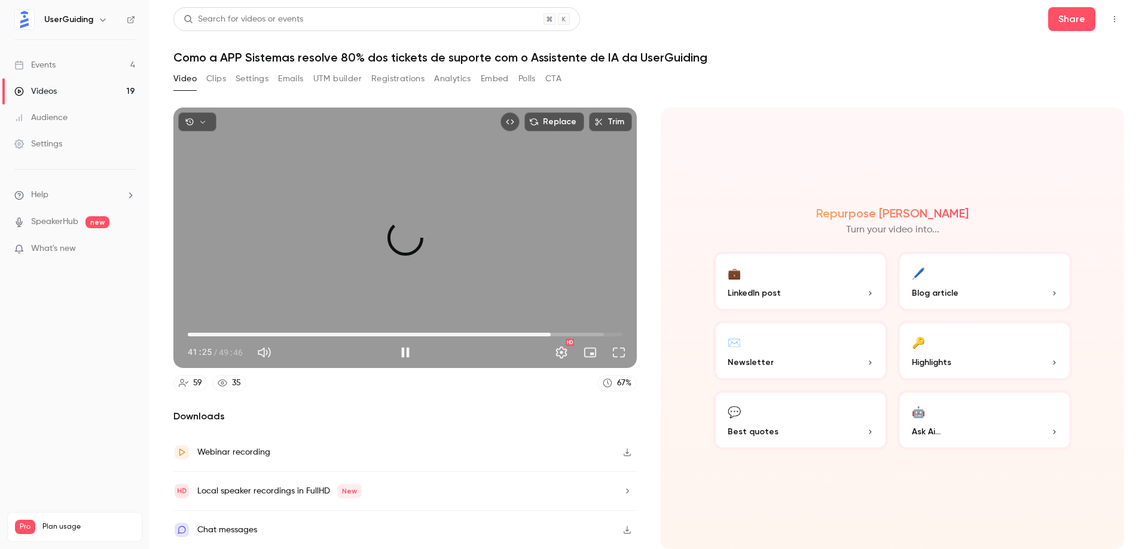
click at [551, 334] on span "41:33" at bounding box center [551, 335] width 4 height 4
click at [552, 334] on span "41:36" at bounding box center [551, 335] width 4 height 4
click at [553, 334] on span "41:50" at bounding box center [553, 335] width 4 height 4
click at [554, 334] on span "41:51" at bounding box center [553, 335] width 4 height 4
click at [555, 333] on span "41:54" at bounding box center [554, 335] width 4 height 4
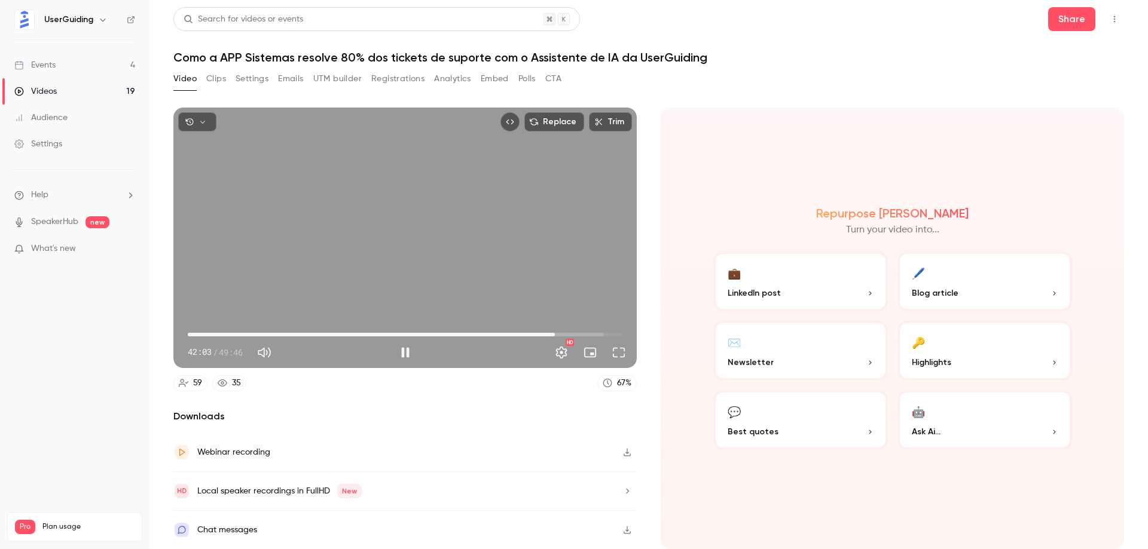
click at [555, 333] on span "42:03" at bounding box center [555, 335] width 4 height 4
click at [558, 333] on span "42:23" at bounding box center [558, 335] width 4 height 4
click at [560, 333] on span "42:23" at bounding box center [558, 335] width 4 height 4
click at [561, 333] on span "42:43" at bounding box center [561, 335] width 4 height 4
click at [561, 334] on span "42:49" at bounding box center [562, 335] width 4 height 4
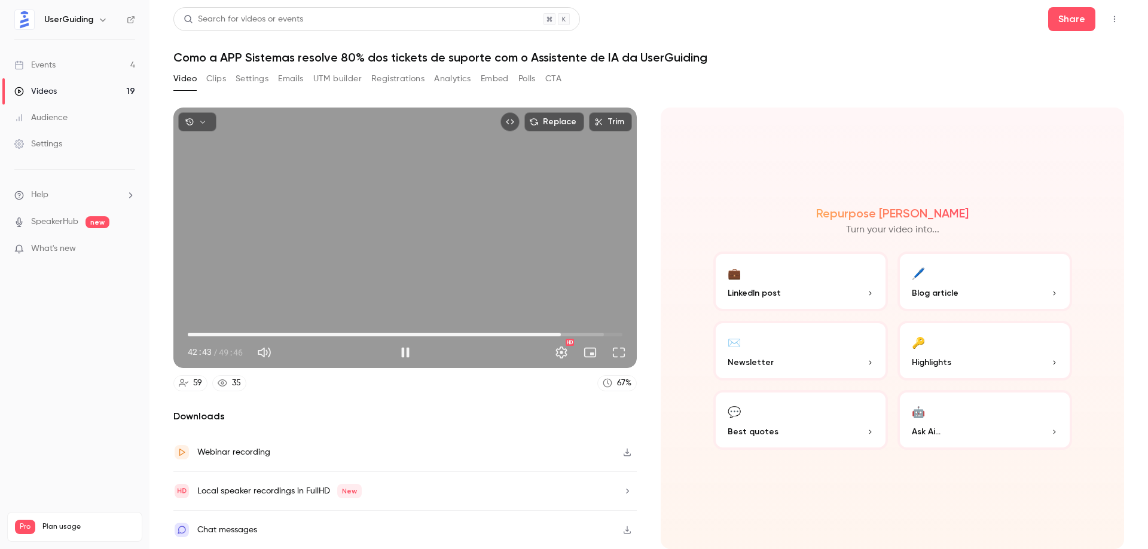
click at [561, 334] on span "42:43" at bounding box center [561, 335] width 4 height 4
click at [563, 334] on span "42:47" at bounding box center [562, 335] width 4 height 4
click at [562, 333] on span "42:51" at bounding box center [562, 335] width 4 height 4
click at [565, 333] on span "42:59" at bounding box center [563, 335] width 4 height 4
click at [567, 333] on span "43:12" at bounding box center [565, 335] width 4 height 4
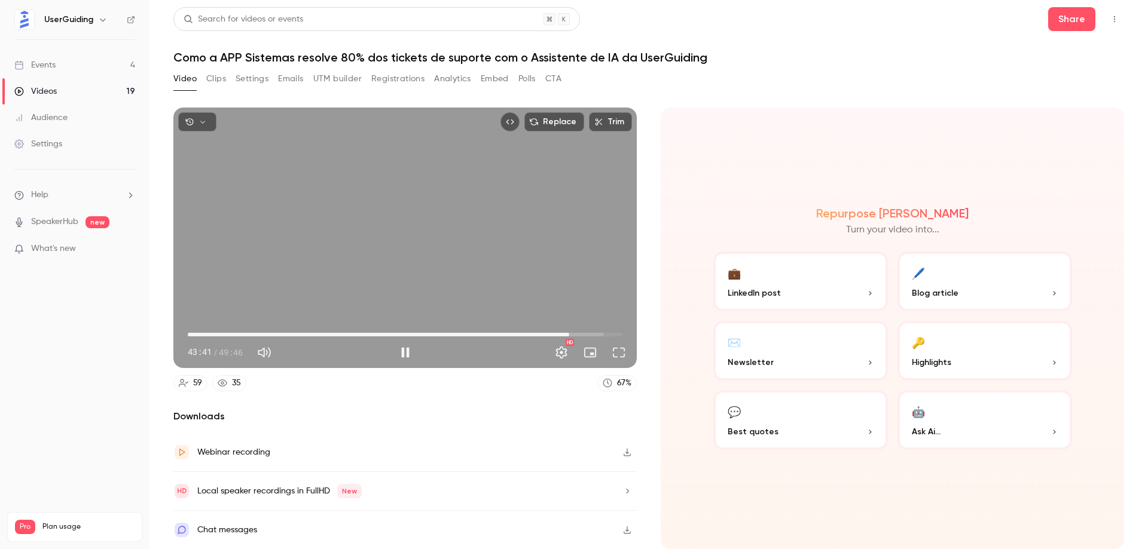
click at [570, 333] on span "43:41" at bounding box center [569, 335] width 4 height 4
click at [571, 333] on span "43:53" at bounding box center [571, 335] width 4 height 4
click at [575, 333] on span "44:18" at bounding box center [575, 335] width 4 height 4
click at [543, 332] on span "44:19" at bounding box center [405, 334] width 435 height 19
click at [545, 333] on span "40:45" at bounding box center [544, 335] width 4 height 4
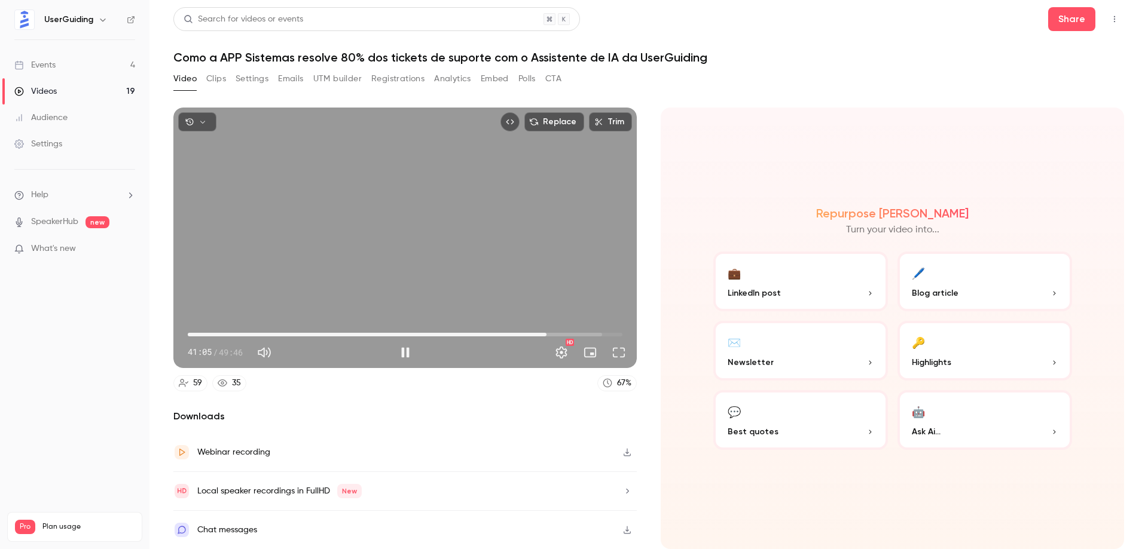
click at [548, 333] on span "41:05" at bounding box center [547, 335] width 4 height 4
click at [549, 333] on span "41:25" at bounding box center [550, 335] width 4 height 4
click at [551, 333] on span "41:25" at bounding box center [550, 335] width 4 height 4
click at [553, 333] on span "41:46" at bounding box center [553, 335] width 4 height 4
click at [555, 333] on span "41:58" at bounding box center [554, 335] width 4 height 4
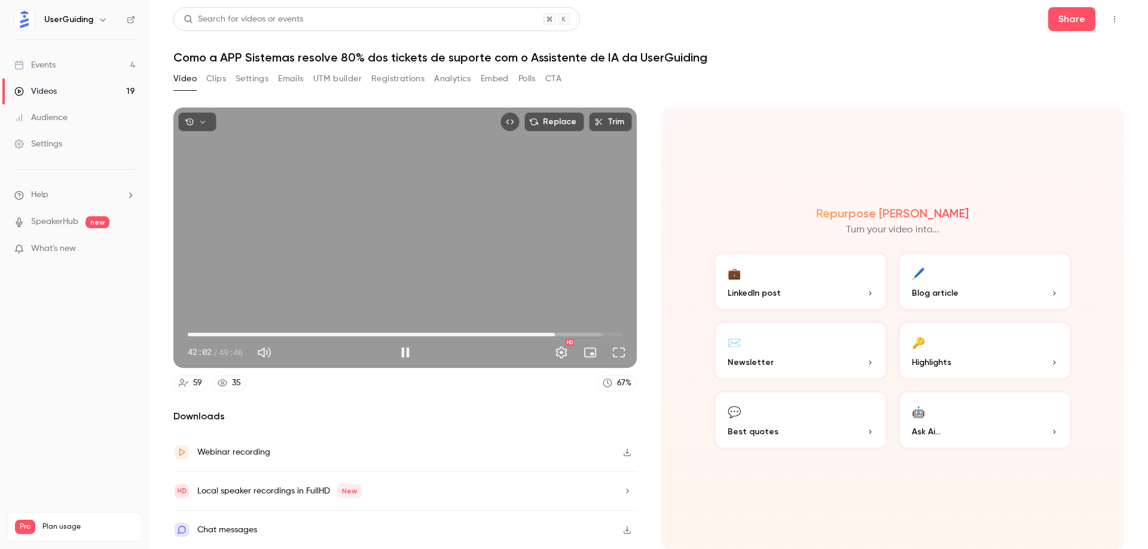
click at [555, 333] on span "42:02" at bounding box center [555, 335] width 4 height 4
click at [557, 333] on span "42:08" at bounding box center [556, 335] width 4 height 4
click at [565, 333] on span "43:12" at bounding box center [565, 335] width 4 height 4
click at [567, 333] on span "43:13" at bounding box center [565, 335] width 4 height 4
click at [569, 333] on span "43:25" at bounding box center [567, 335] width 4 height 4
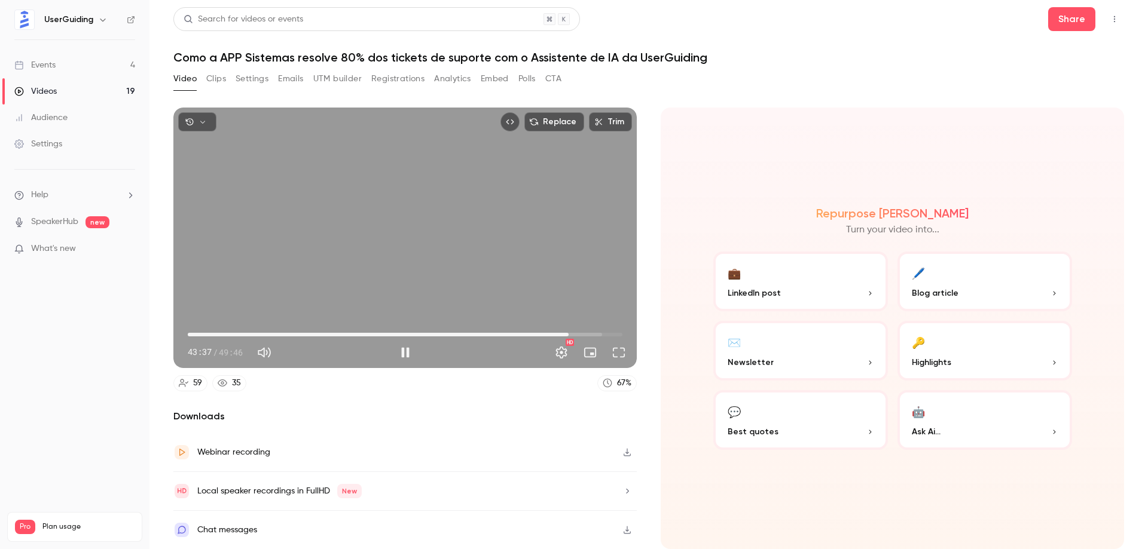
click at [570, 333] on span "43:37" at bounding box center [569, 335] width 4 height 4
click at [572, 333] on span "43:50" at bounding box center [571, 335] width 4 height 4
click at [574, 333] on span "44:01" at bounding box center [572, 335] width 4 height 4
click at [575, 334] on span "44:24" at bounding box center [575, 335] width 4 height 4
click at [578, 333] on span "44:38" at bounding box center [578, 335] width 4 height 4
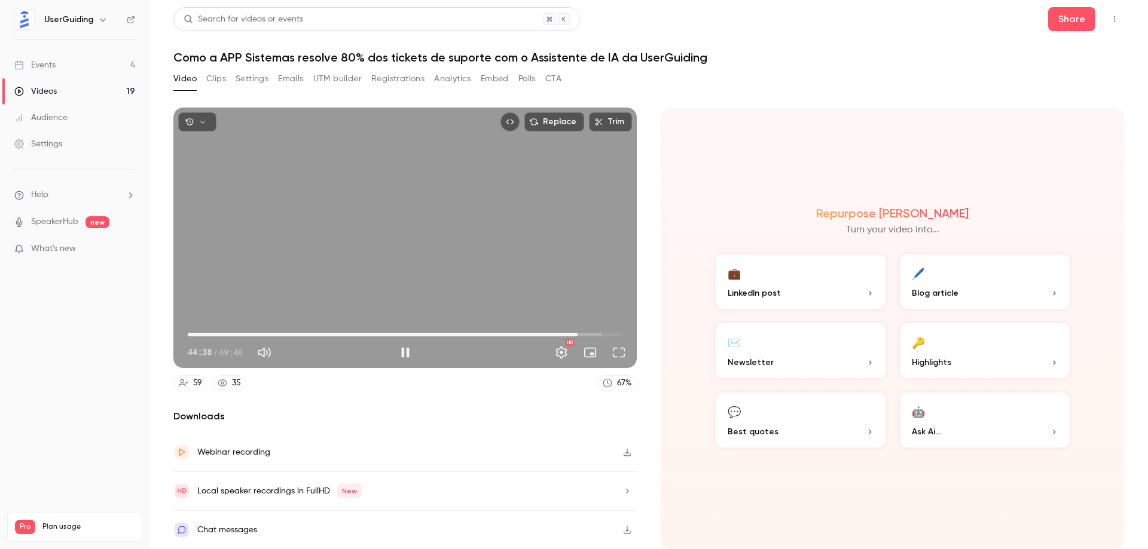
click at [579, 333] on span "44:38" at bounding box center [578, 335] width 4 height 4
click at [581, 333] on span "44:51" at bounding box center [580, 335] width 4 height 4
click at [584, 334] on span "45:19" at bounding box center [584, 335] width 4 height 4
click at [585, 334] on span "45:19" at bounding box center [584, 335] width 4 height 4
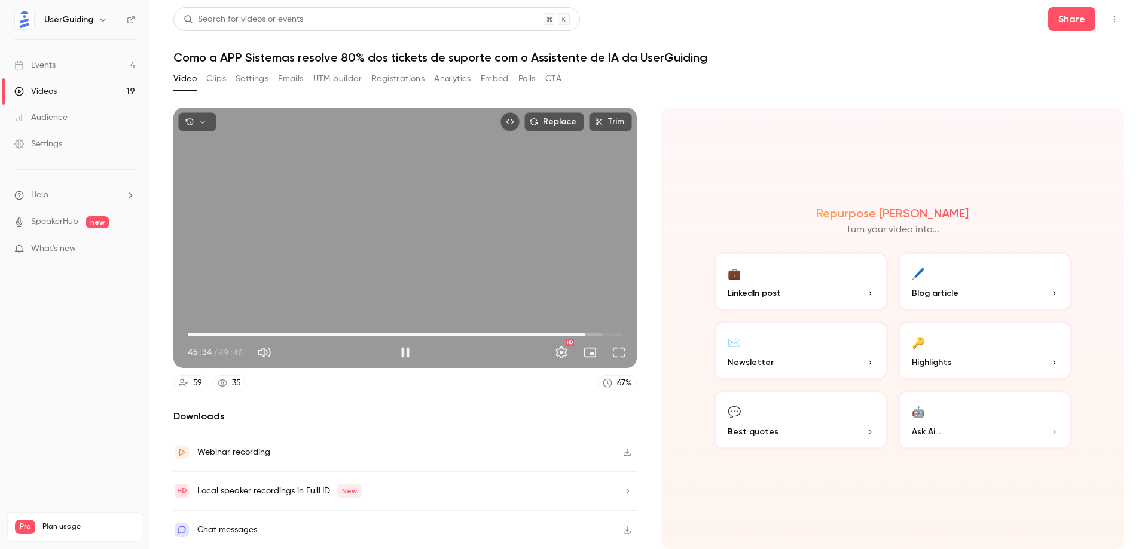
click at [587, 334] on span "45:34" at bounding box center [586, 335] width 4 height 4
click at [589, 333] on span "45:45" at bounding box center [587, 335] width 4 height 4
click at [592, 333] on span "46:21" at bounding box center [593, 335] width 4 height 4
click at [593, 333] on span "46:21" at bounding box center [593, 335] width 4 height 4
click at [594, 333] on span "46:25" at bounding box center [593, 335] width 4 height 4
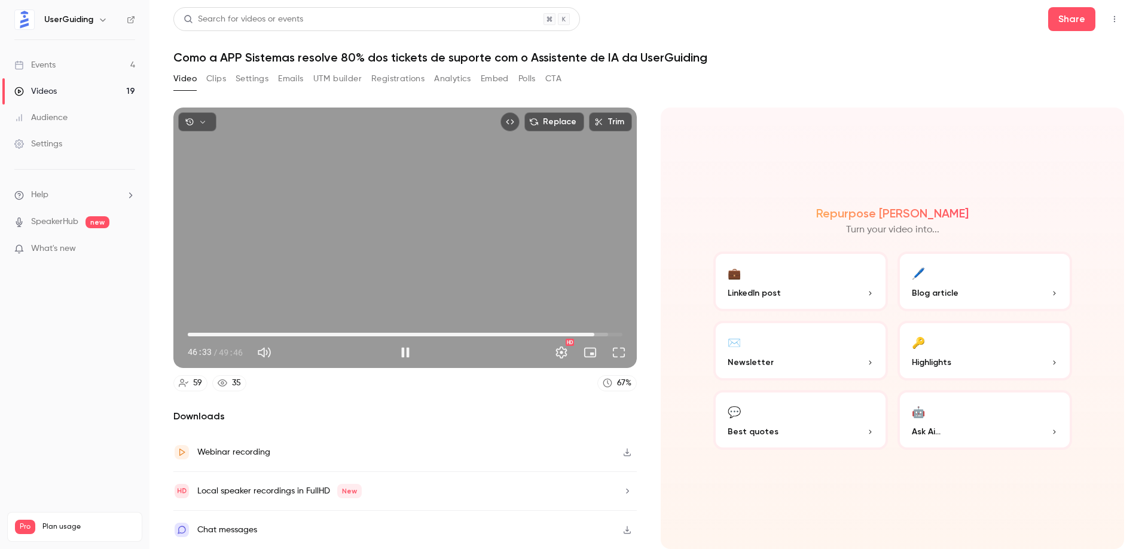
click at [596, 333] on span "46:33" at bounding box center [594, 335] width 4 height 4
click at [599, 333] on span "47:06" at bounding box center [599, 335] width 4 height 4
click at [600, 333] on span "47:06" at bounding box center [599, 335] width 4 height 4
click at [602, 333] on span "47:14" at bounding box center [600, 335] width 4 height 4
click at [603, 333] on span "47:27" at bounding box center [602, 335] width 4 height 4
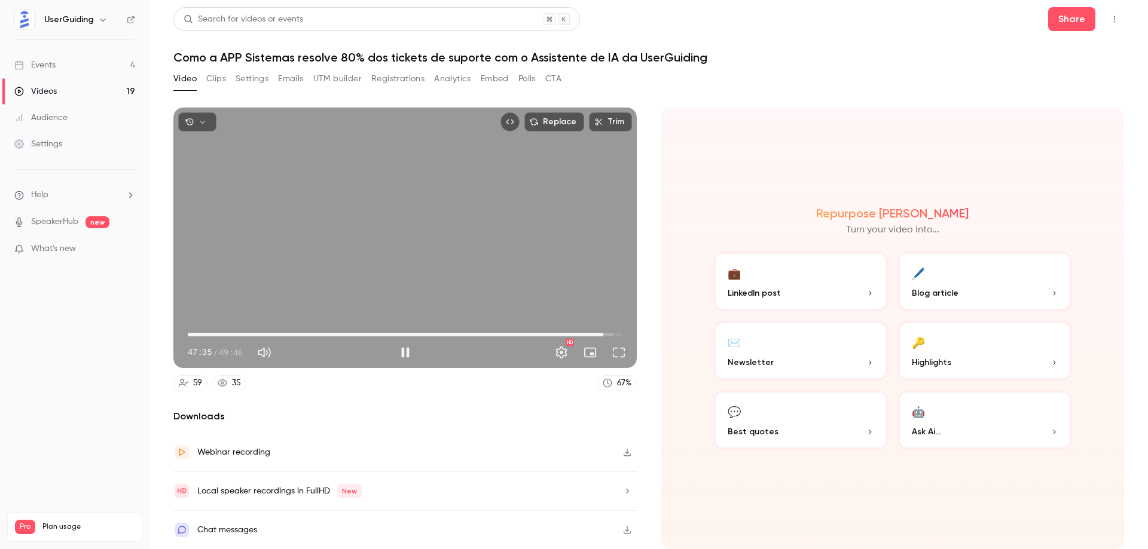
click at [605, 333] on span "47:35" at bounding box center [603, 335] width 4 height 4
click at [607, 334] on span "47:53" at bounding box center [606, 335] width 4 height 4
click at [610, 335] on span "48:13" at bounding box center [609, 335] width 4 height 4
click at [421, 227] on div "Replace Trim 48:46 48:46 / 49:47 HD" at bounding box center [404, 238] width 463 height 261
type input "******"
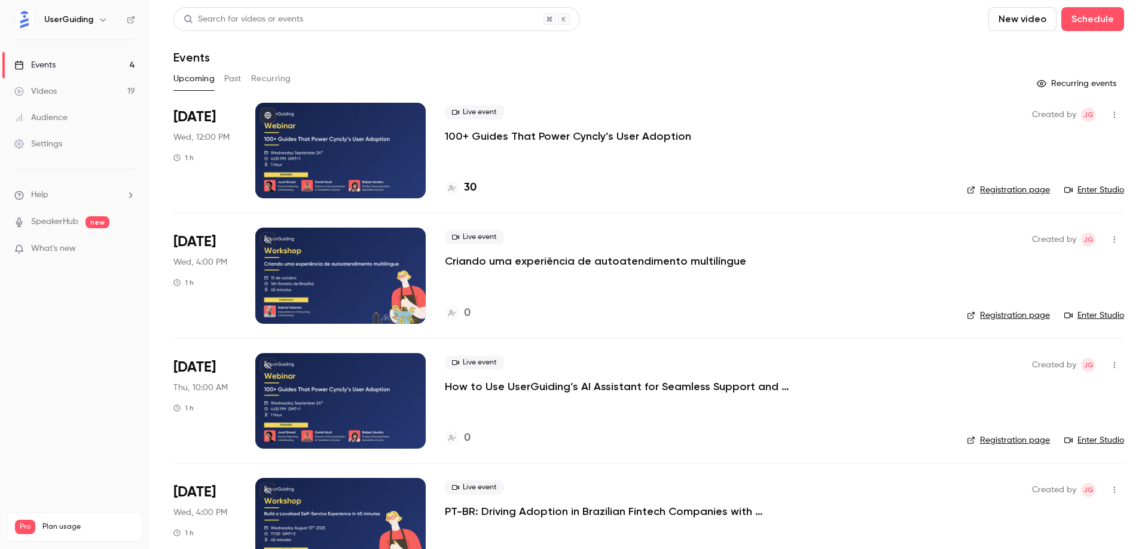
click at [568, 135] on p "100+ Guides That Power Cyncly’s User Adoption" at bounding box center [568, 136] width 246 height 14
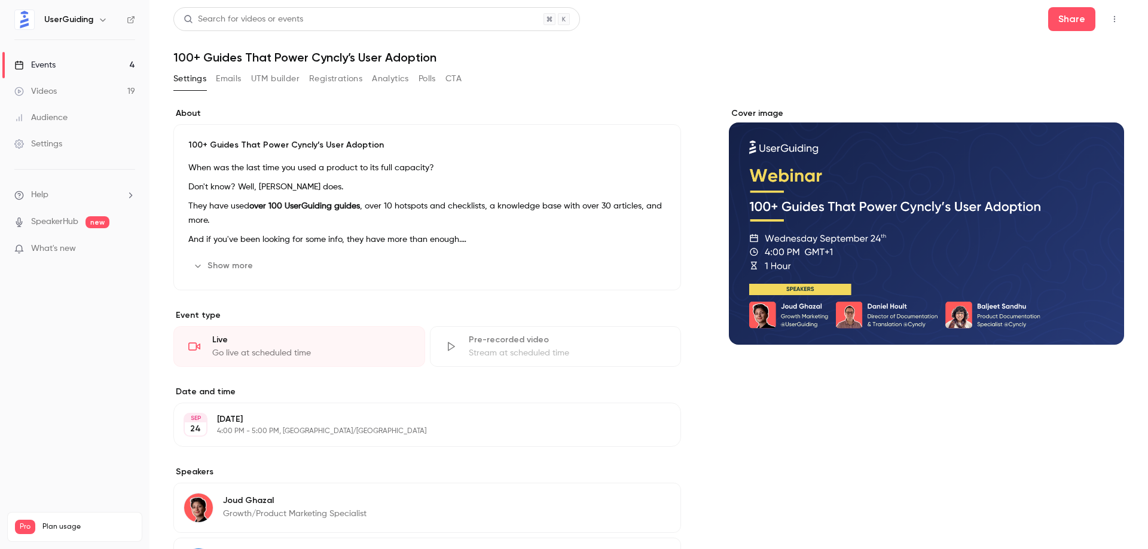
click at [251, 266] on button "Show more" at bounding box center [224, 265] width 72 height 19
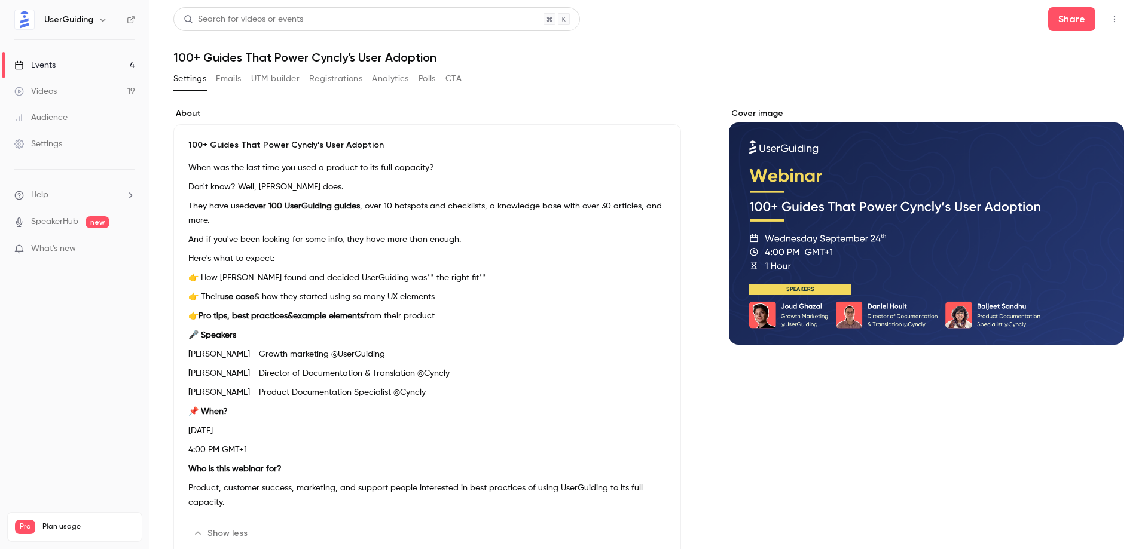
click at [401, 180] on p "Don't know? Well, Cyncly does." at bounding box center [427, 187] width 478 height 14
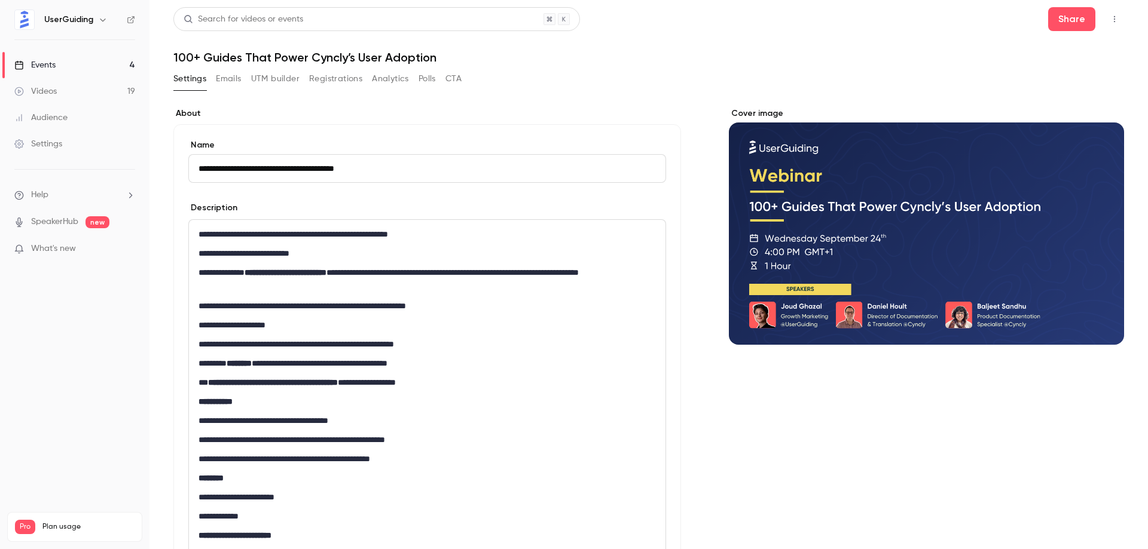
click at [377, 319] on p "**********" at bounding box center [424, 325] width 453 height 14
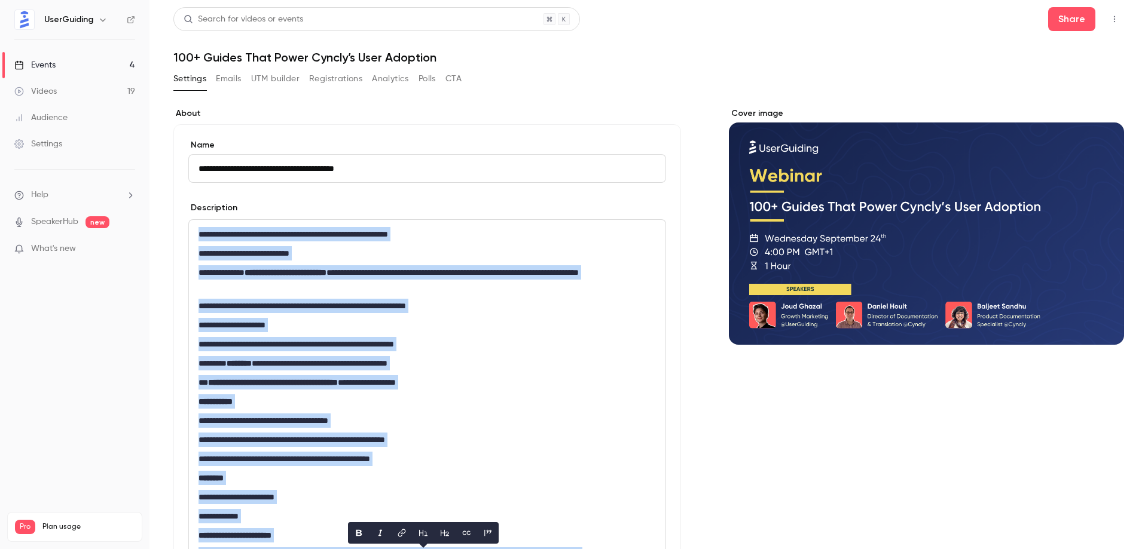
copy div "**********"
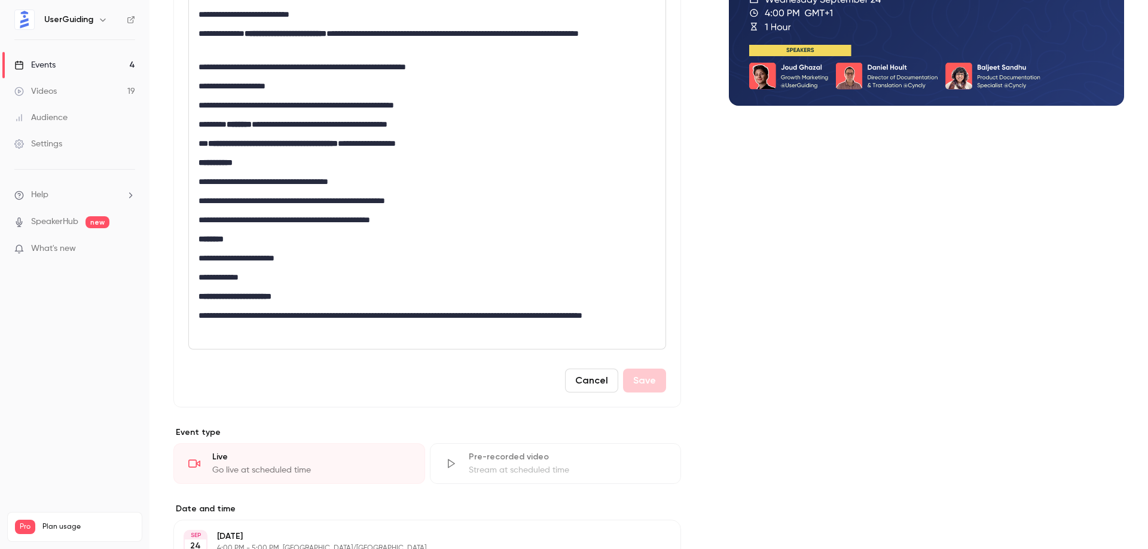
click at [594, 384] on button "Cancel" at bounding box center [591, 381] width 53 height 24
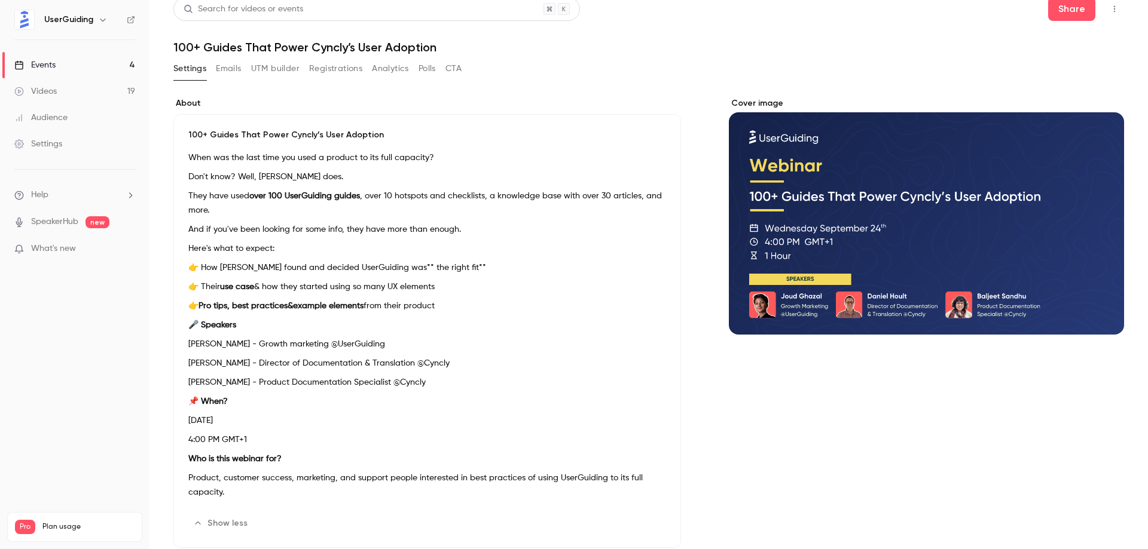
scroll to position [0, 0]
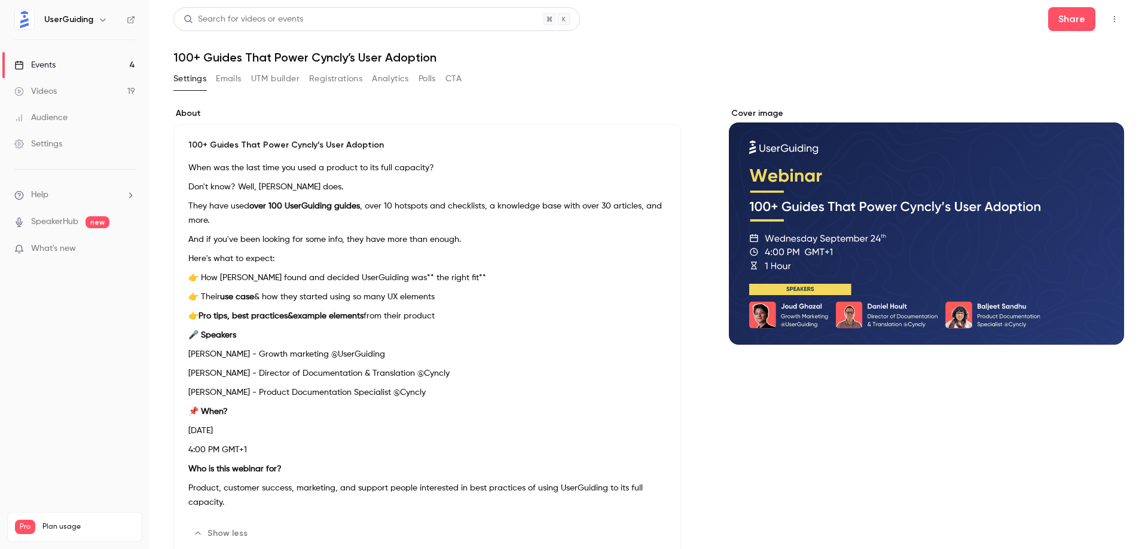
click at [509, 253] on p "Here's what to expect:" at bounding box center [427, 259] width 478 height 14
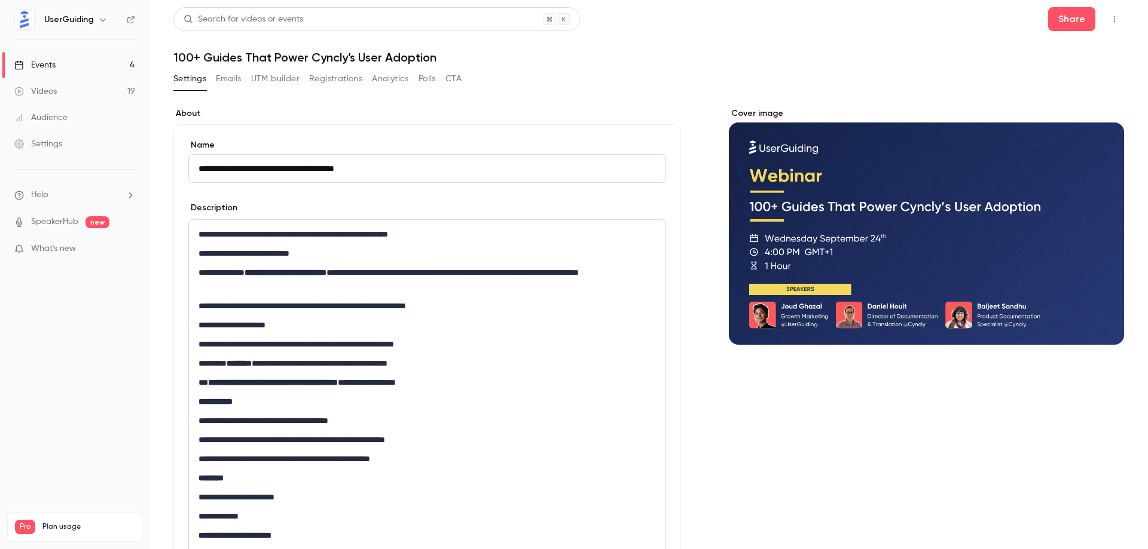
click at [408, 343] on p "**********" at bounding box center [424, 344] width 453 height 14
click at [426, 312] on p "**********" at bounding box center [424, 306] width 453 height 14
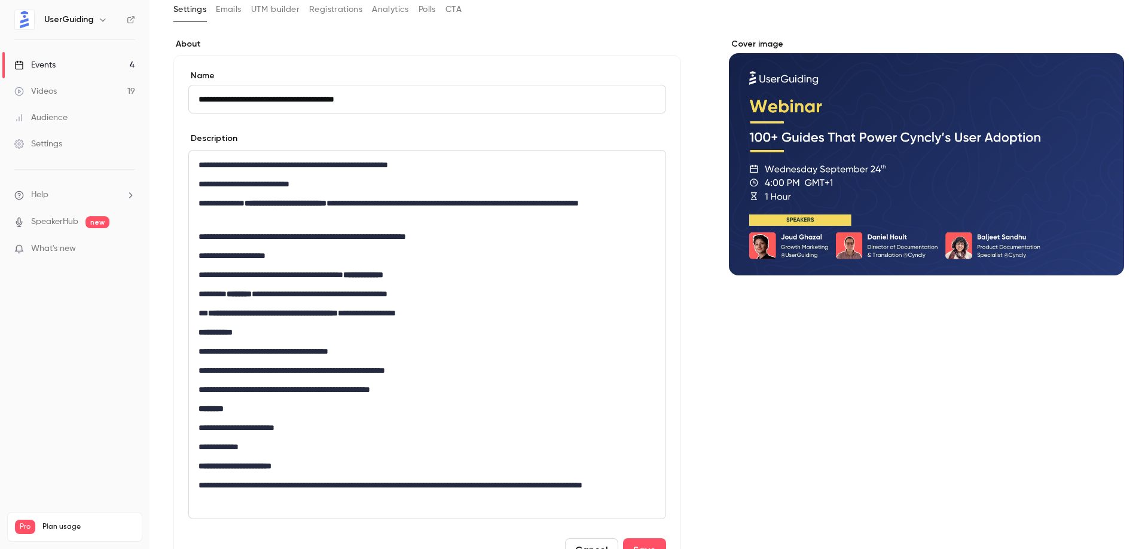
scroll to position [160, 0]
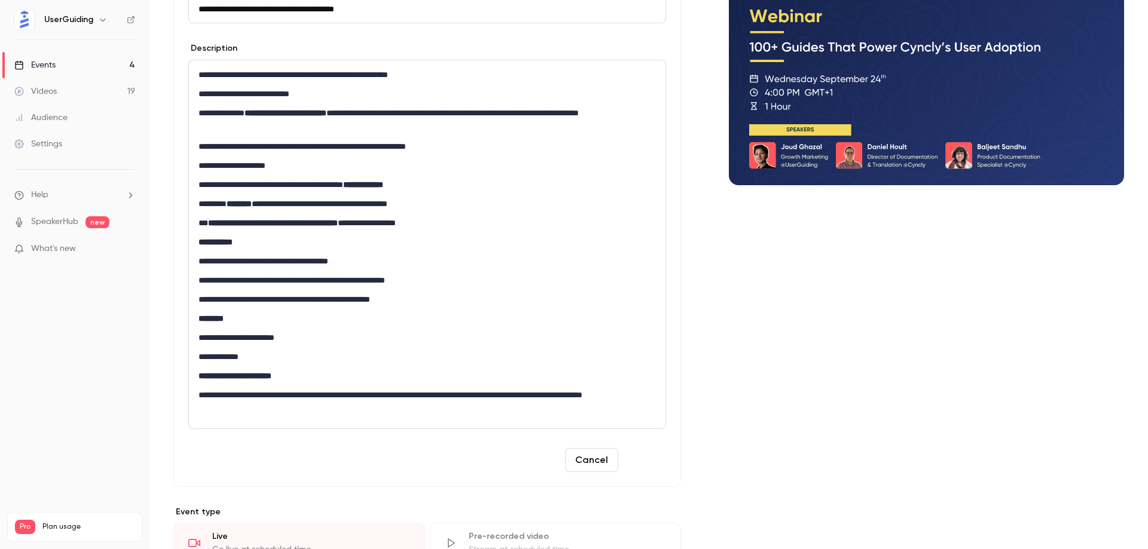
click at [645, 456] on button "Save" at bounding box center [644, 460] width 43 height 24
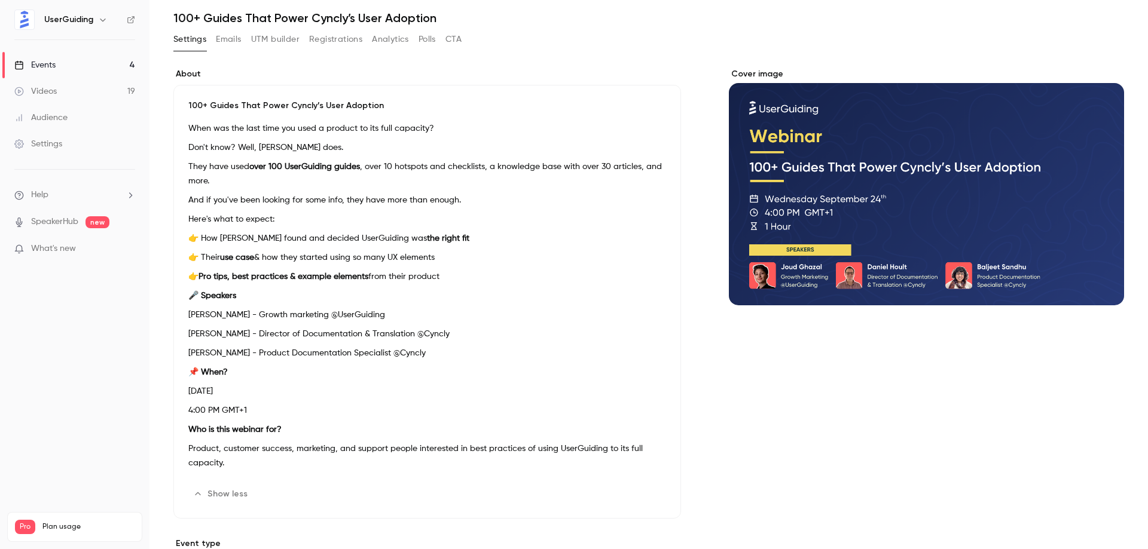
scroll to position [0, 0]
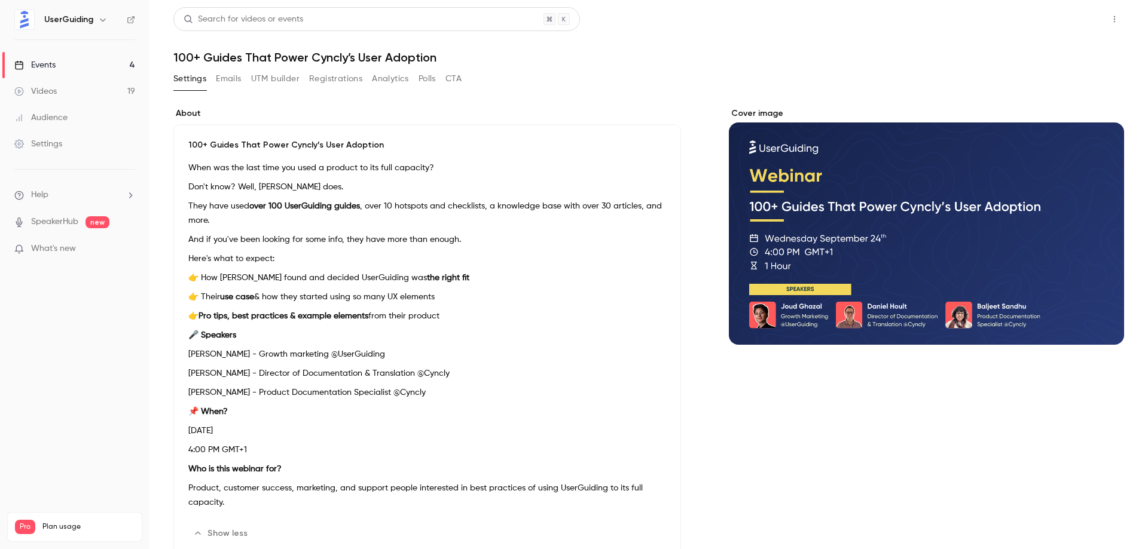
click at [1065, 15] on button "Share" at bounding box center [1071, 19] width 47 height 24
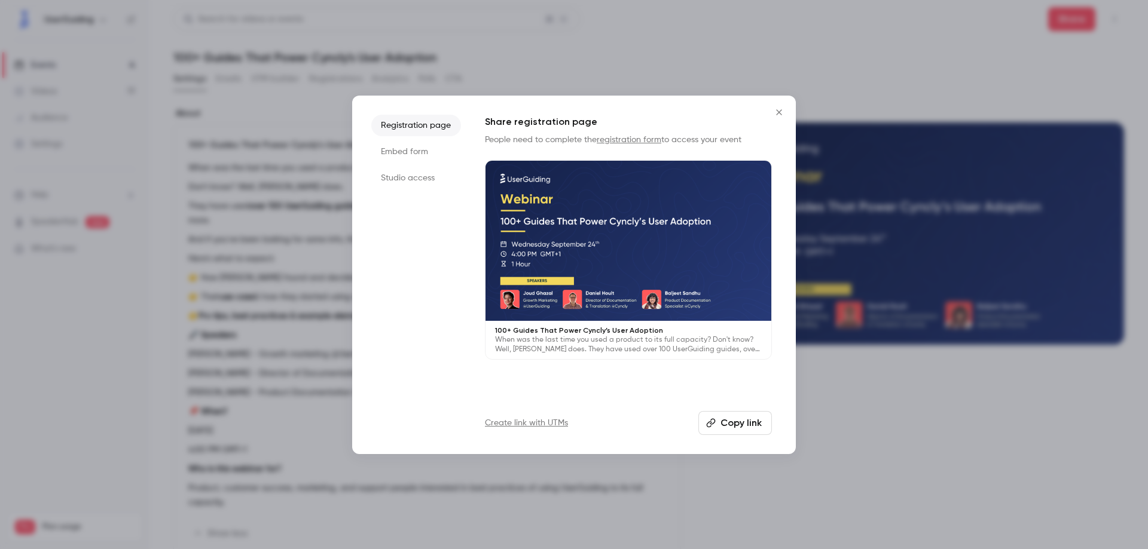
click at [424, 154] on li "Embed form" at bounding box center [416, 152] width 90 height 22
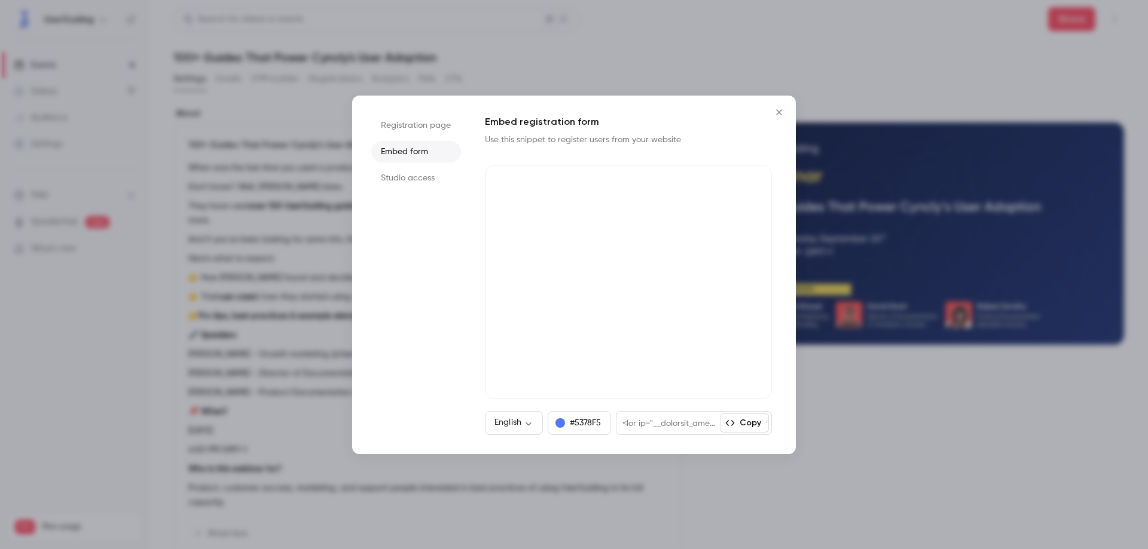
click at [750, 427] on button "Copy" at bounding box center [744, 423] width 49 height 19
click at [781, 112] on icon "Close" at bounding box center [779, 113] width 14 height 10
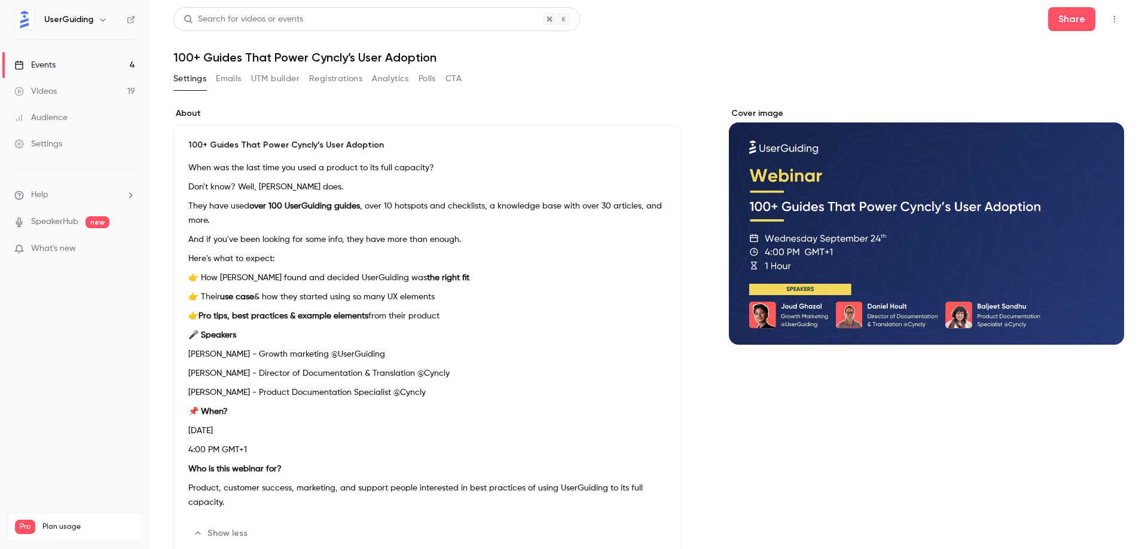
click at [808, 46] on header "Search for videos or events Share 100+ Guides That Power Cyncly’s User Adoption" at bounding box center [648, 35] width 951 height 57
